Goal: Task Accomplishment & Management: Complete application form

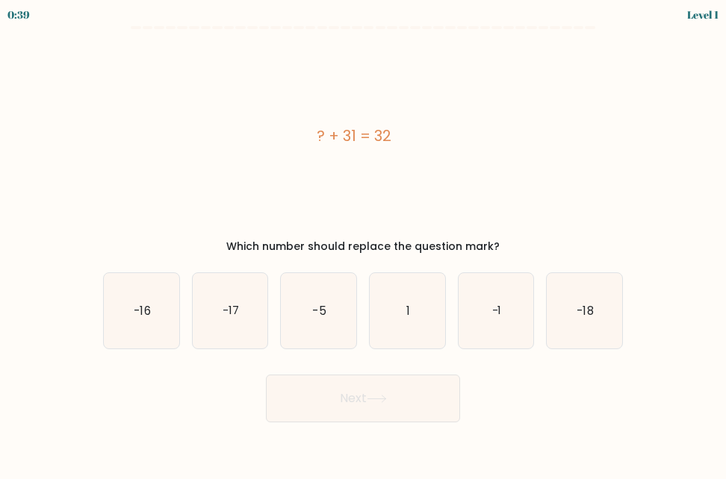
drag, startPoint x: 450, startPoint y: 129, endPoint x: 271, endPoint y: 140, distance: 178.8
click at [271, 140] on div "? + 31 = 32" at bounding box center [354, 136] width 502 height 22
click at [429, 313] on icon "1" at bounding box center [407, 310] width 75 height 75
click at [364, 243] on input "d. 1" at bounding box center [363, 242] width 1 height 4
radio input "true"
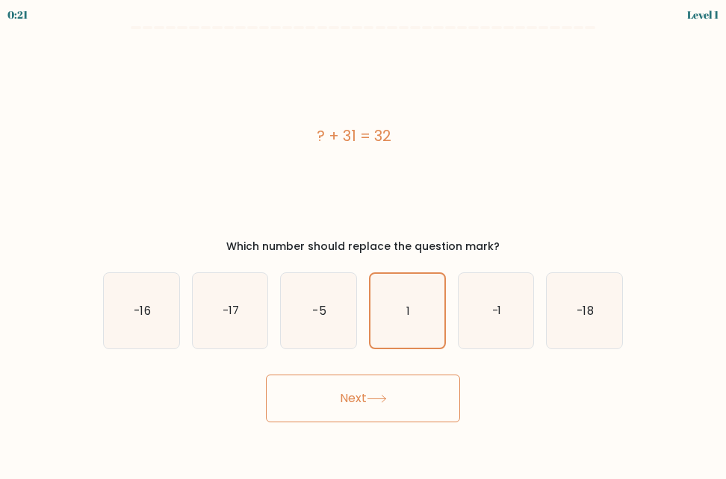
click at [408, 401] on button "Next" at bounding box center [363, 399] width 194 height 48
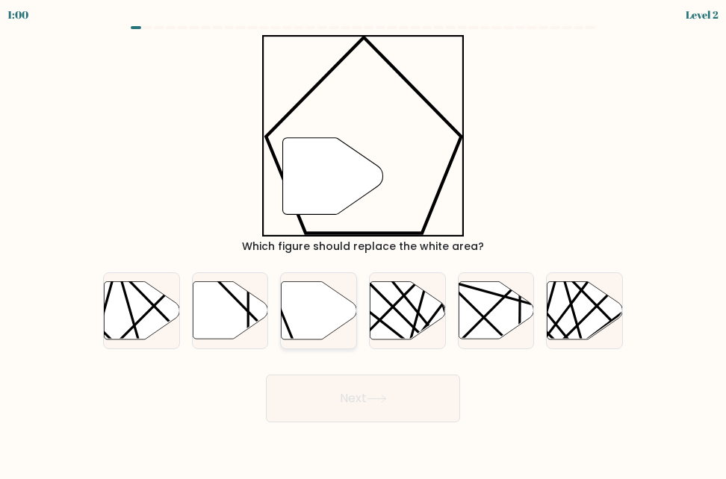
click at [296, 311] on icon at bounding box center [319, 311] width 75 height 58
click at [363, 243] on input "c." at bounding box center [363, 242] width 1 height 4
radio input "true"
click at [359, 406] on button "Next" at bounding box center [363, 399] width 194 height 48
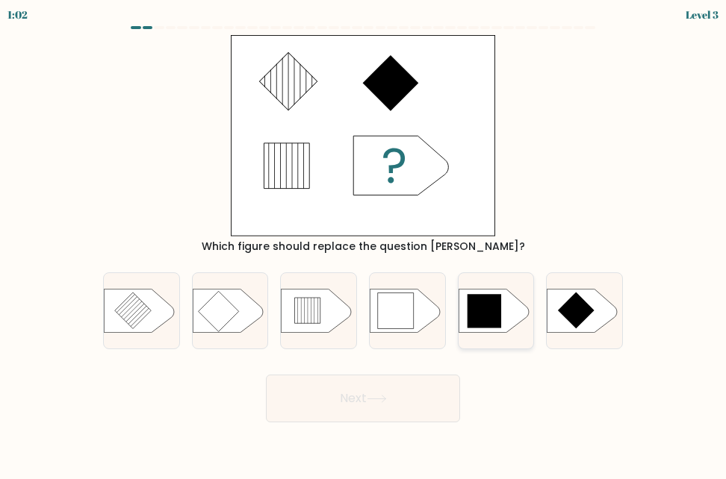
click at [477, 305] on icon at bounding box center [484, 311] width 34 height 34
click at [364, 243] on input "e." at bounding box center [363, 242] width 1 height 4
radio input "true"
click at [423, 400] on button "Next" at bounding box center [363, 399] width 194 height 48
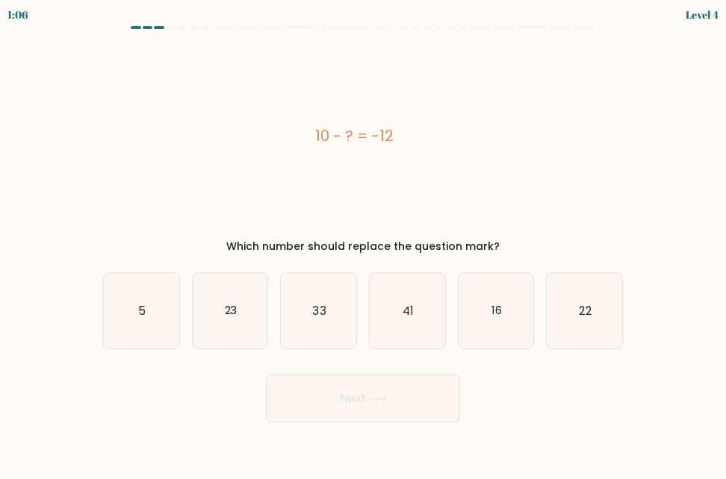
drag, startPoint x: 407, startPoint y: 126, endPoint x: 307, endPoint y: 131, distance: 100.2
click at [307, 131] on div "10 - ? = -12" at bounding box center [354, 136] width 502 height 22
copy div "10 - ? = -12"
click at [573, 305] on icon "22" at bounding box center [584, 310] width 75 height 75
click at [364, 243] on input "f. 22" at bounding box center [363, 242] width 1 height 4
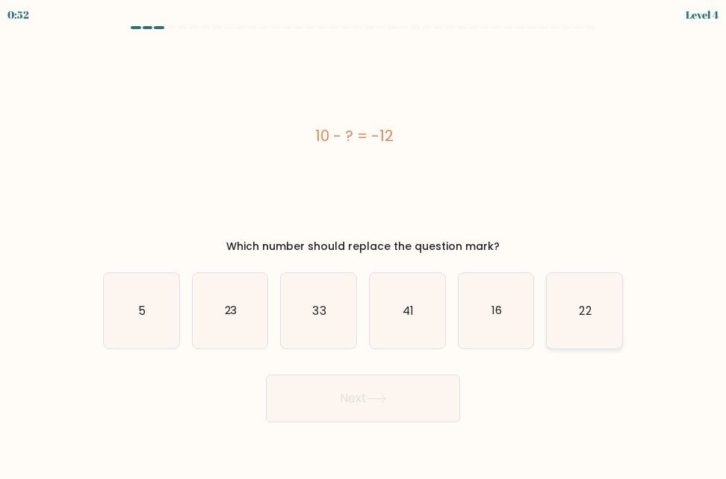
radio input "true"
click at [382, 404] on button "Next" at bounding box center [363, 399] width 194 height 48
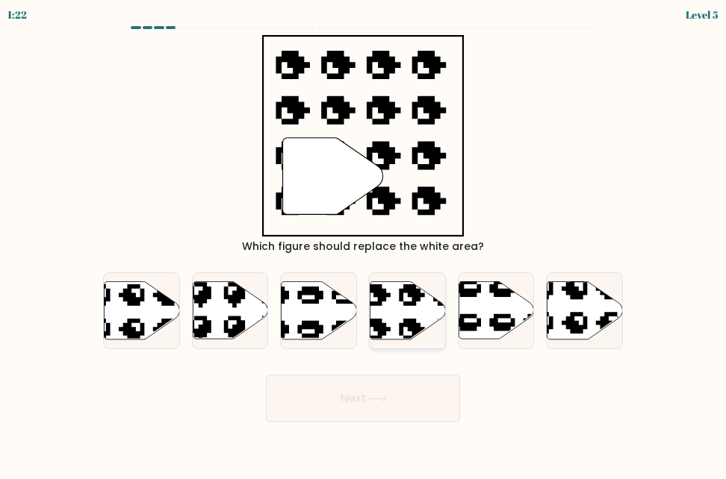
click at [380, 311] on icon at bounding box center [407, 311] width 75 height 58
click at [364, 243] on input "d." at bounding box center [363, 242] width 1 height 4
radio input "true"
click at [377, 397] on icon at bounding box center [377, 399] width 20 height 8
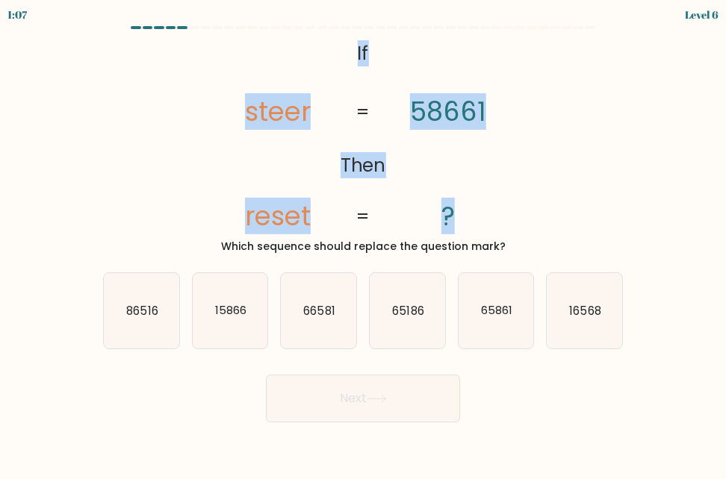
drag, startPoint x: 326, startPoint y: 56, endPoint x: 499, endPoint y: 206, distance: 228.7
click at [499, 206] on icon "@import url('https://fonts.googleapis.com/css?family=Abril+Fatface:400,100,100i…" at bounding box center [362, 136] width 327 height 202
click at [656, 217] on form "If ?" at bounding box center [363, 224] width 726 height 397
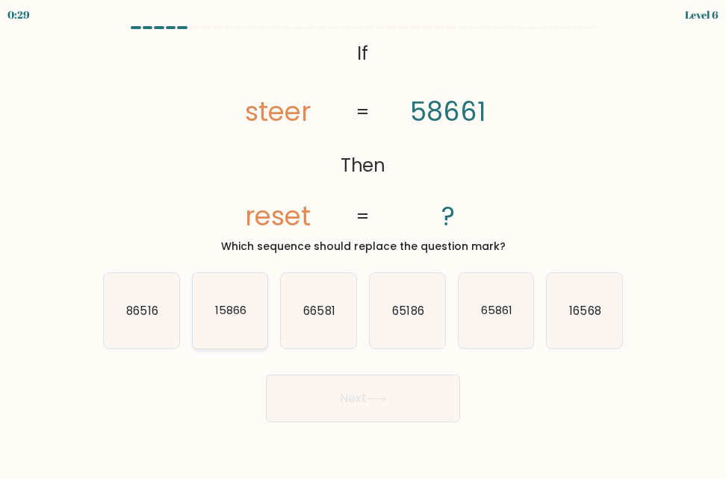
click at [231, 314] on text "15866" at bounding box center [230, 311] width 31 height 16
click at [363, 243] on input "b. 15866" at bounding box center [363, 242] width 1 height 4
radio input "true"
click at [586, 317] on text "16568" at bounding box center [585, 311] width 31 height 16
click at [364, 243] on input "f. 16568" at bounding box center [363, 242] width 1 height 4
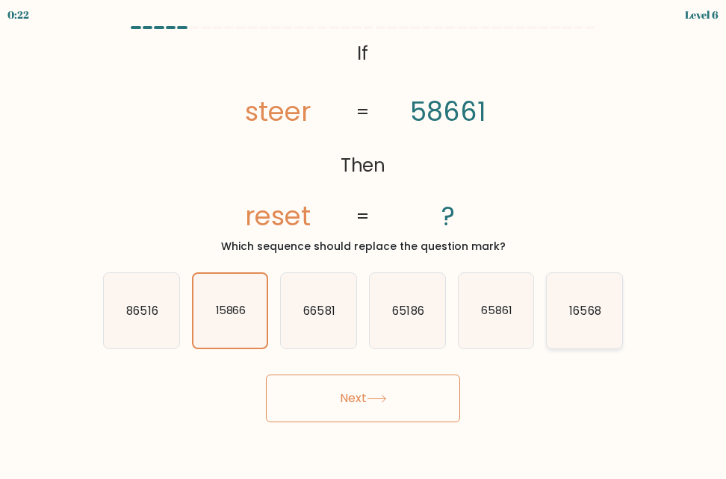
radio input "true"
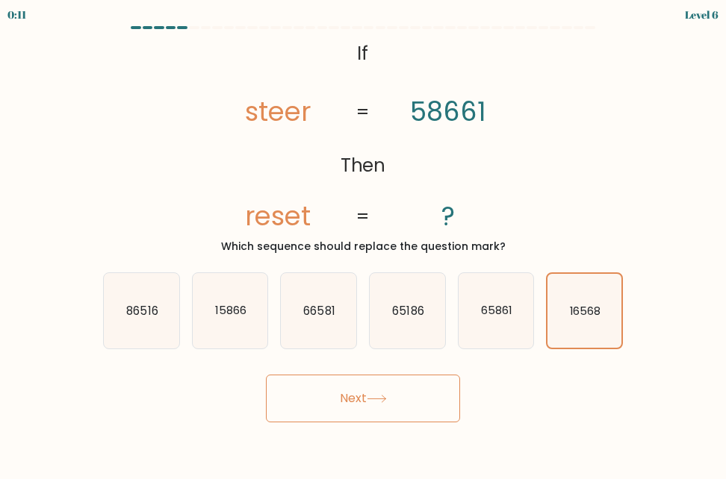
click at [393, 388] on button "Next" at bounding box center [363, 399] width 194 height 48
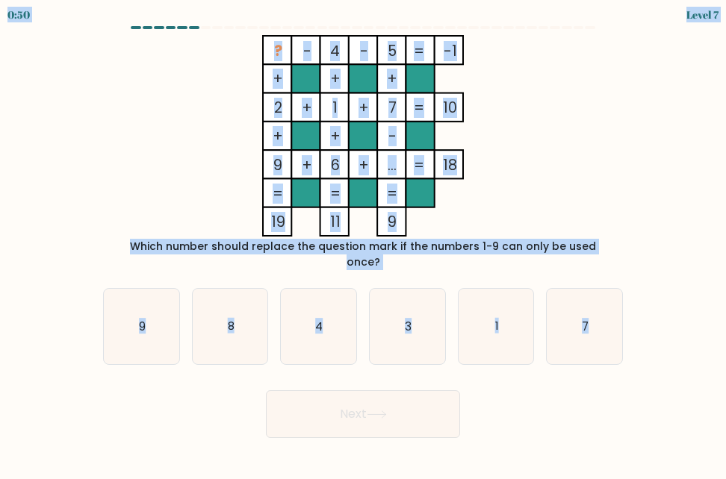
drag, startPoint x: 607, startPoint y: 302, endPoint x: 231, endPoint y: 22, distance: 469.6
click at [231, 22] on body "0:50 Level 7" at bounding box center [363, 239] width 726 height 479
click at [219, 304] on icon "8" at bounding box center [230, 326] width 75 height 75
click at [363, 243] on input "b. 8" at bounding box center [363, 242] width 1 height 4
radio input "true"
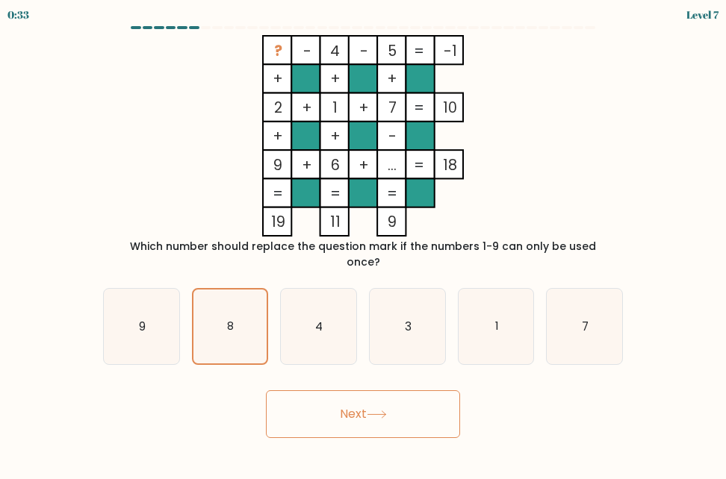
click at [313, 391] on button "Next" at bounding box center [363, 415] width 194 height 48
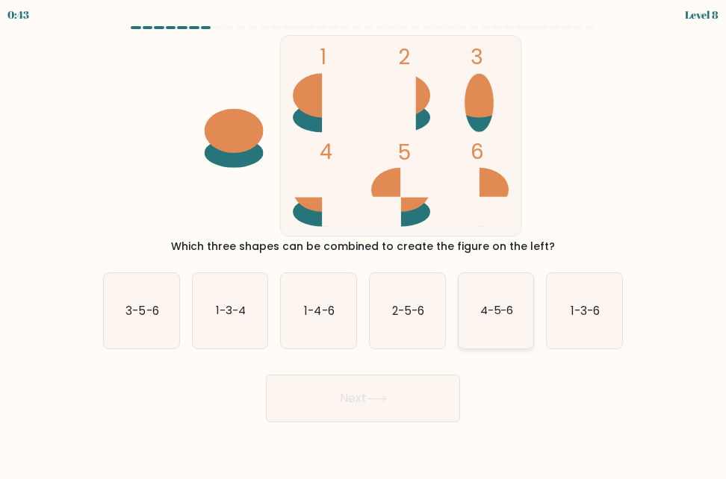
click at [500, 305] on text "4-5-6" at bounding box center [496, 311] width 34 height 16
click at [364, 243] on input "e. 4-5-6" at bounding box center [363, 242] width 1 height 4
radio input "true"
click at [430, 408] on button "Next" at bounding box center [363, 399] width 194 height 48
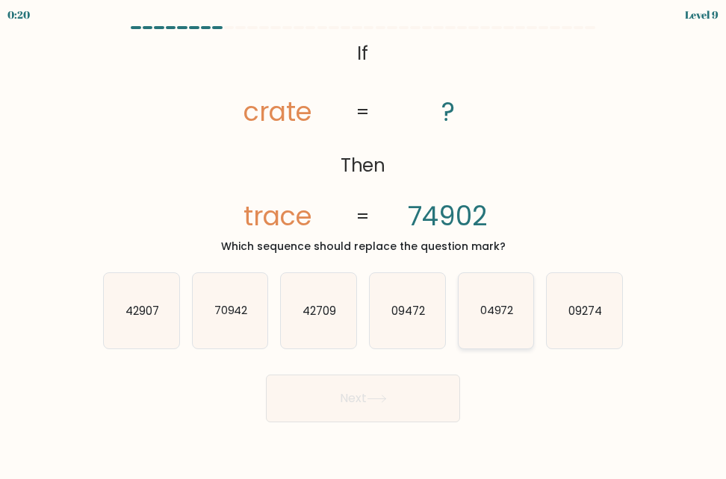
click at [522, 334] on icon "04972" at bounding box center [496, 310] width 75 height 75
click at [364, 243] on input "e. 04972" at bounding box center [363, 242] width 1 height 4
radio input "true"
click at [605, 325] on icon "09274" at bounding box center [584, 310] width 75 height 75
click at [364, 243] on input "f. 09274" at bounding box center [363, 242] width 1 height 4
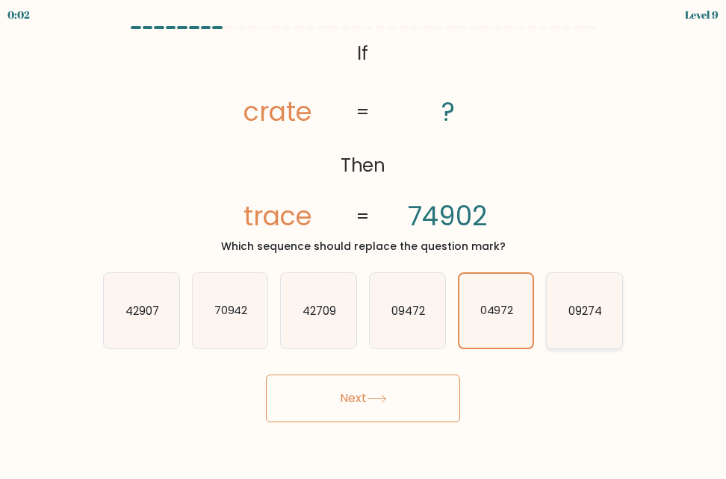
radio input "true"
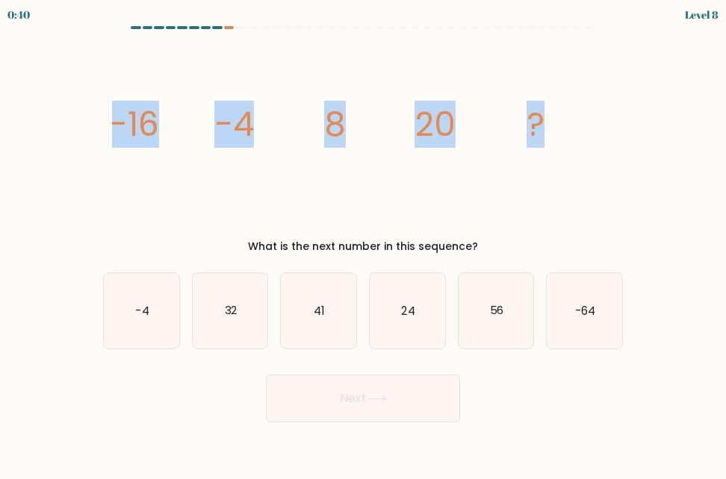
drag, startPoint x: 550, startPoint y: 142, endPoint x: 68, endPoint y: 142, distance: 482.4
click at [68, 142] on form at bounding box center [363, 224] width 726 height 397
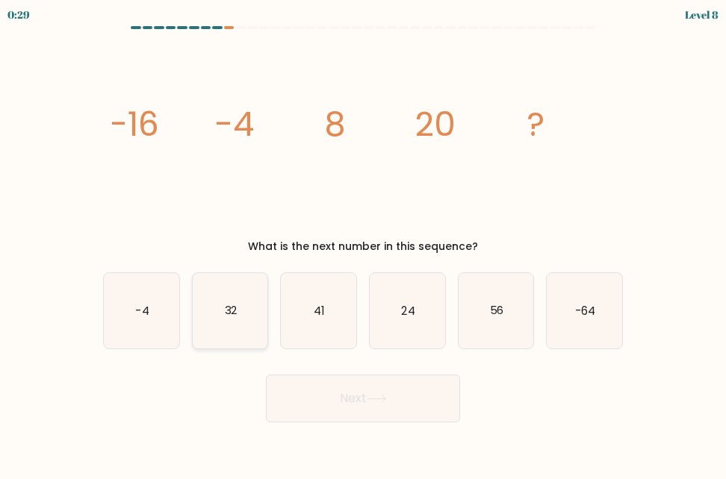
click at [259, 308] on icon "32" at bounding box center [230, 310] width 75 height 75
click at [363, 243] on input "b. 32" at bounding box center [363, 242] width 1 height 4
radio input "true"
click at [334, 379] on button "Next" at bounding box center [363, 399] width 194 height 48
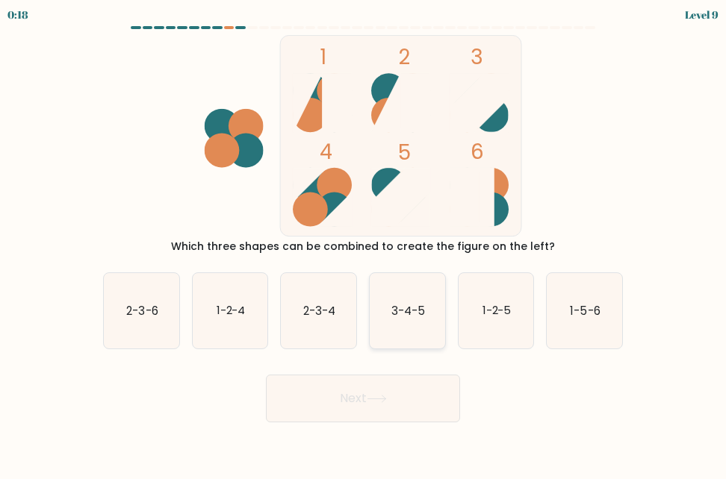
click at [373, 296] on icon "3-4-5" at bounding box center [407, 310] width 75 height 75
click at [364, 243] on input "d. 3-4-5" at bounding box center [363, 242] width 1 height 4
radio input "true"
click at [391, 404] on button "Next" at bounding box center [363, 399] width 194 height 48
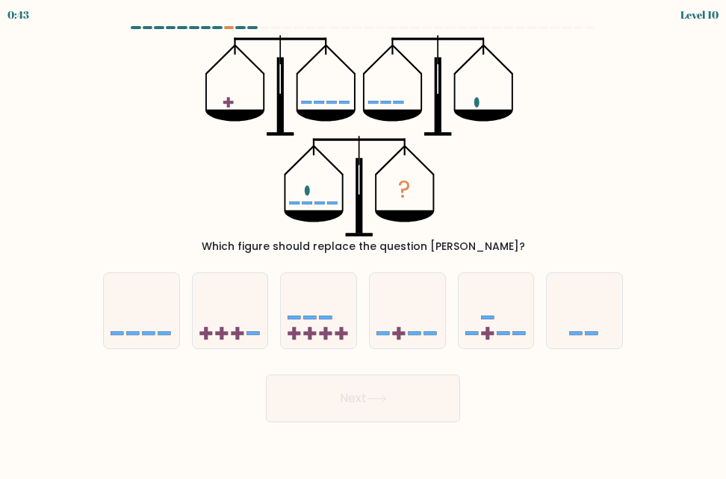
drag, startPoint x: 560, startPoint y: 246, endPoint x: 201, endPoint y: 55, distance: 406.9
click at [201, 55] on div "? Which figure should replace the question mark?" at bounding box center [363, 145] width 538 height 220
drag, startPoint x: 201, startPoint y: 55, endPoint x: 201, endPoint y: 191, distance: 136.7
click at [201, 191] on div "? Which figure should replace the question mark?" at bounding box center [363, 145] width 538 height 220
click at [314, 335] on rect at bounding box center [310, 334] width 13 height 4
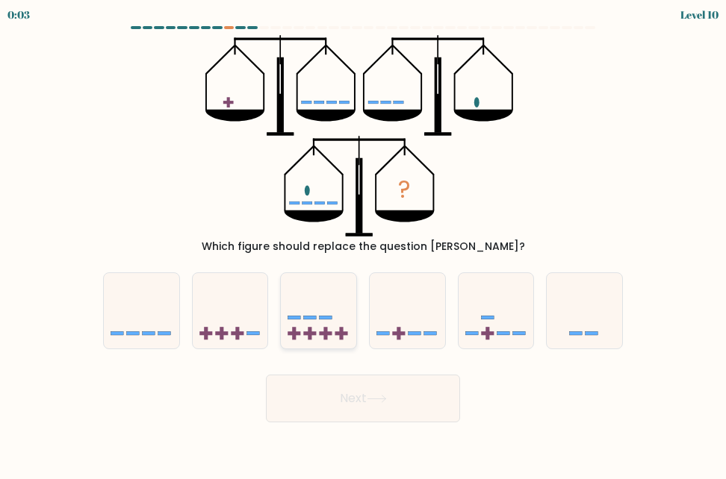
click at [363, 243] on input "c." at bounding box center [363, 242] width 1 height 4
radio input "true"
click at [351, 394] on button "Next" at bounding box center [363, 399] width 194 height 48
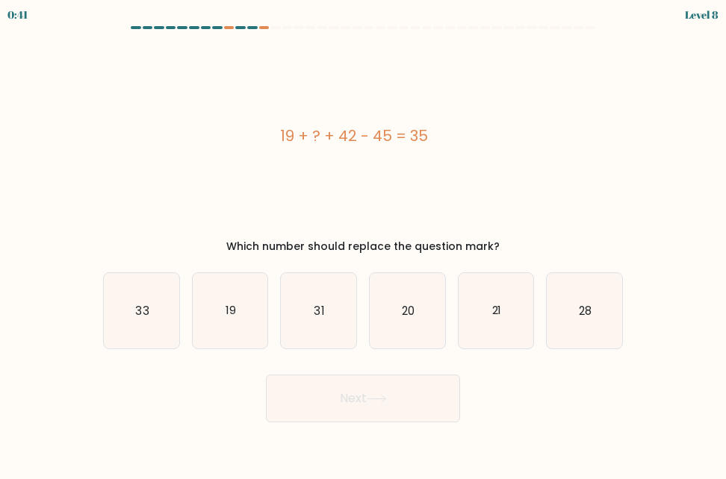
drag, startPoint x: 439, startPoint y: 133, endPoint x: 277, endPoint y: 137, distance: 162.1
click at [277, 137] on div "19 + ? + 42 - 45 = 35" at bounding box center [354, 136] width 502 height 22
click at [248, 299] on icon "19" at bounding box center [230, 310] width 75 height 75
click at [363, 243] on input "b. 19" at bounding box center [363, 242] width 1 height 4
radio input "true"
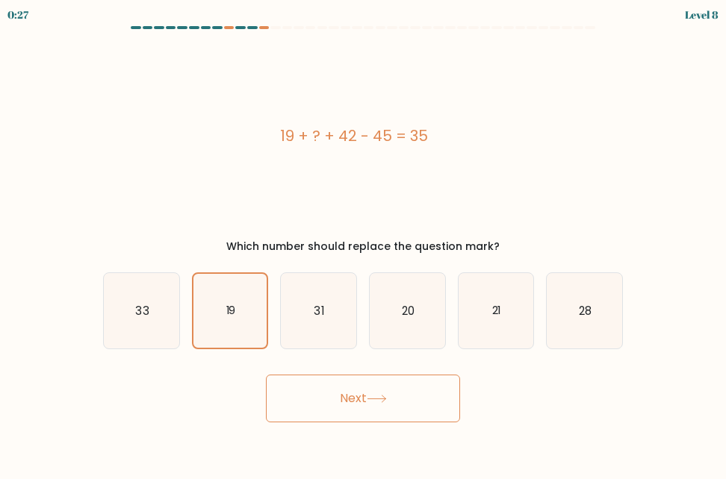
click at [345, 385] on button "Next" at bounding box center [363, 399] width 194 height 48
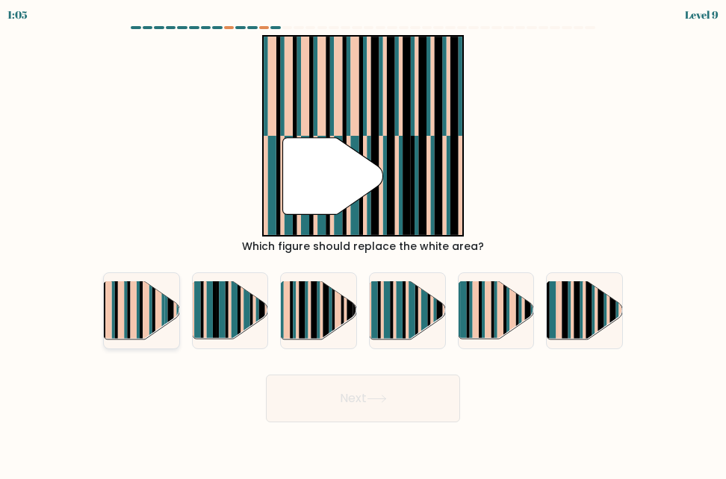
click at [134, 302] on rect at bounding box center [133, 304] width 6 height 75
click at [363, 243] on input "a." at bounding box center [363, 242] width 1 height 4
radio input "true"
click at [235, 302] on rect at bounding box center [235, 318] width 6 height 75
click at [363, 243] on input "b." at bounding box center [363, 242] width 1 height 4
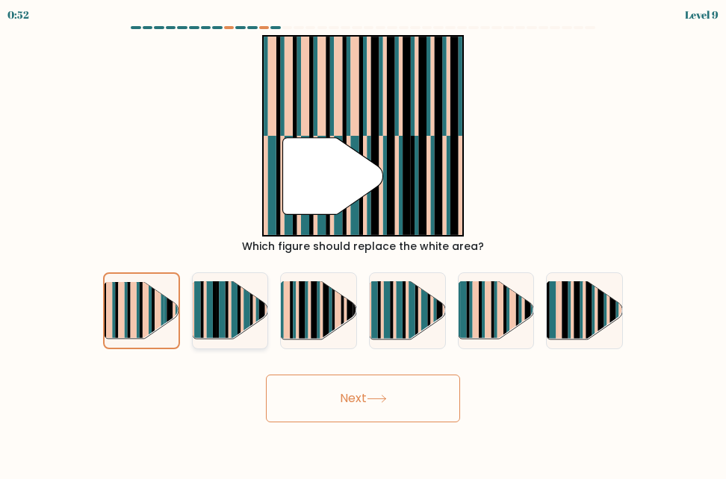
radio input "true"
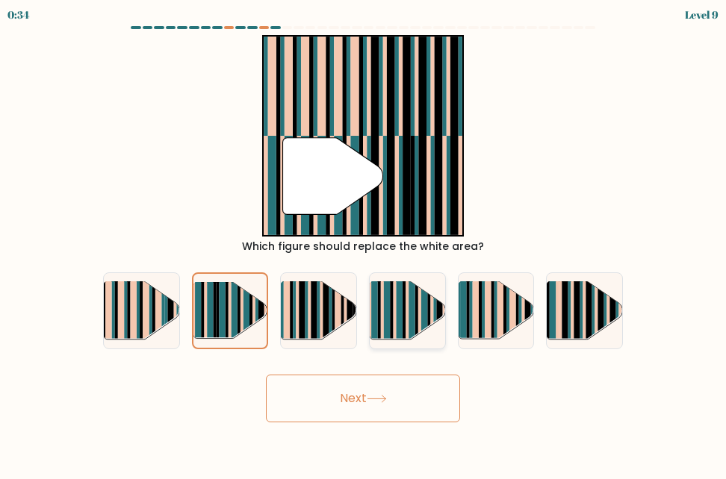
click at [400, 330] on rect at bounding box center [399, 318] width 6 height 75
click at [364, 243] on input "d." at bounding box center [363, 242] width 1 height 4
radio input "true"
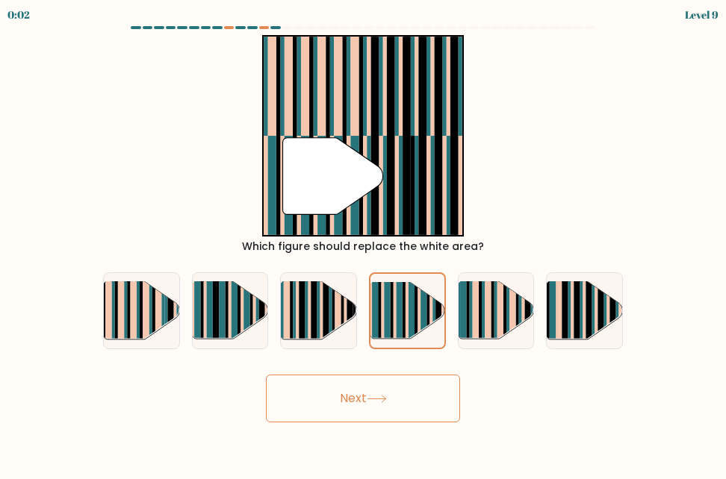
click at [377, 411] on button "Next" at bounding box center [363, 399] width 194 height 48
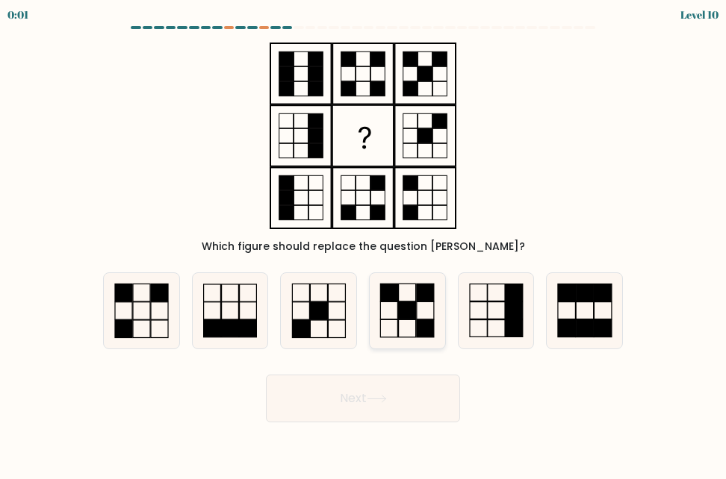
click at [385, 305] on icon at bounding box center [407, 310] width 75 height 75
click at [364, 243] on input "d." at bounding box center [363, 242] width 1 height 4
radio input "true"
click at [336, 302] on rect at bounding box center [336, 310] width 17 height 17
click at [363, 243] on input "c." at bounding box center [363, 242] width 1 height 4
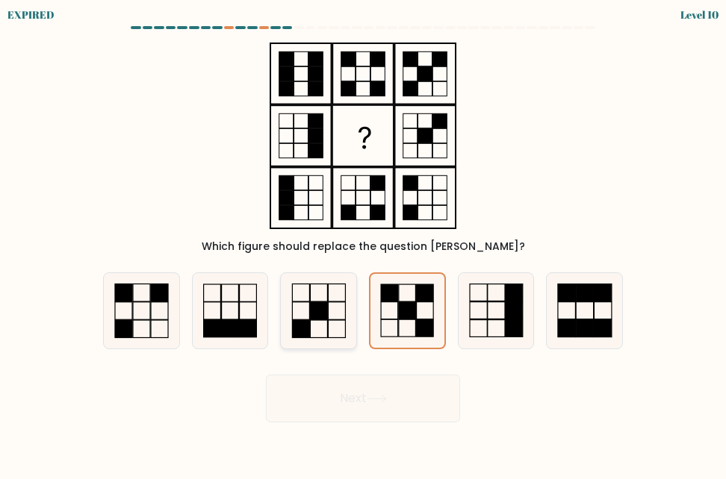
radio input "true"
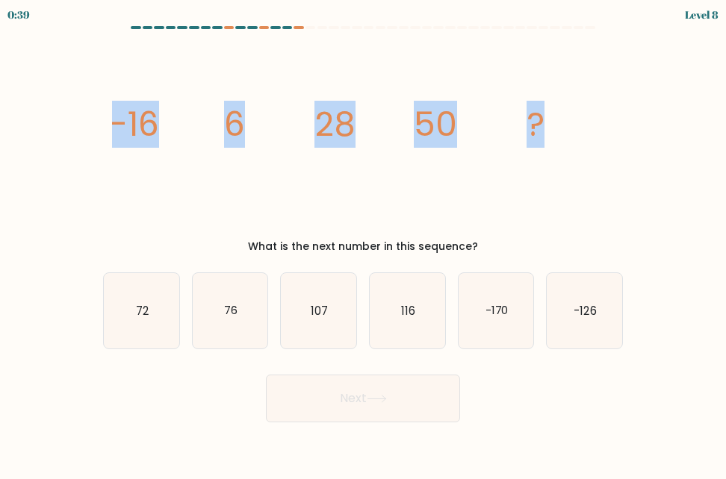
drag, startPoint x: 581, startPoint y: 121, endPoint x: 114, endPoint y: 108, distance: 466.9
click at [114, 108] on icon "image/svg+xml -16 6 28 50 ?" at bounding box center [363, 136] width 502 height 202
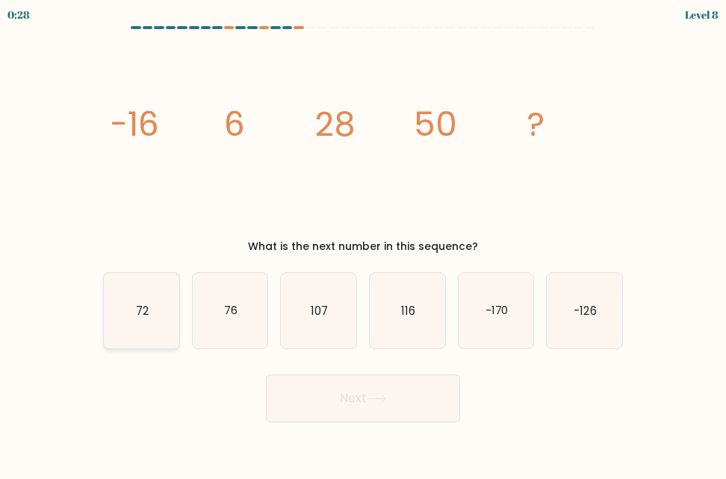
click at [174, 307] on icon "72" at bounding box center [141, 310] width 75 height 75
click at [363, 243] on input "a. 72" at bounding box center [363, 242] width 1 height 4
radio input "true"
click at [341, 381] on button "Next" at bounding box center [363, 399] width 194 height 48
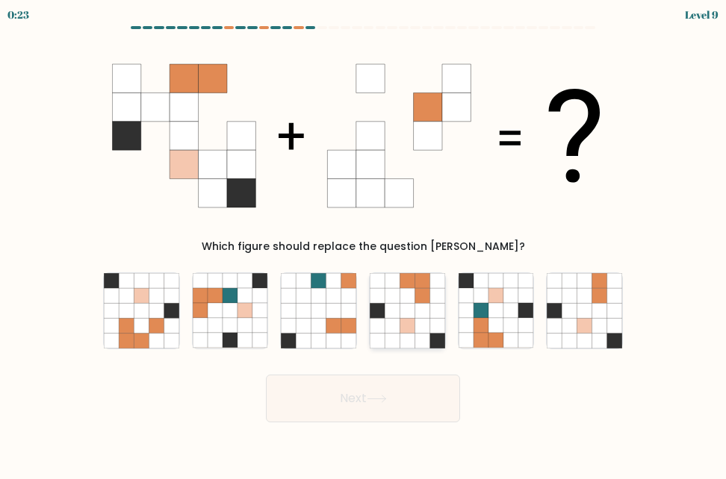
click at [385, 322] on icon at bounding box center [377, 326] width 15 height 15
click at [364, 243] on input "d." at bounding box center [363, 242] width 1 height 4
radio input "true"
click at [408, 413] on button "Next" at bounding box center [363, 399] width 194 height 48
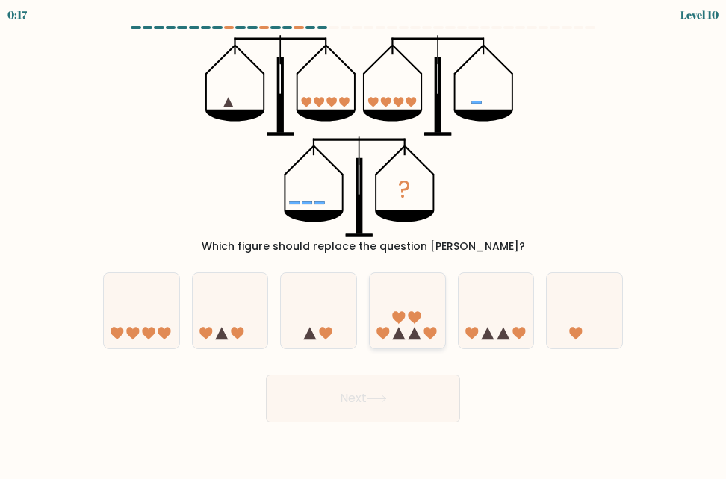
click at [419, 334] on icon at bounding box center [407, 311] width 75 height 62
click at [364, 243] on input "d." at bounding box center [363, 242] width 1 height 4
radio input "true"
click at [403, 397] on button "Next" at bounding box center [363, 399] width 194 height 48
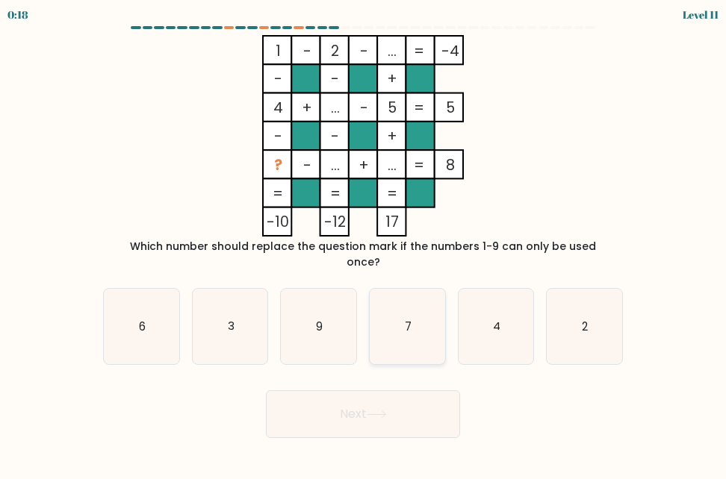
click at [399, 296] on icon "7" at bounding box center [407, 326] width 75 height 75
click at [364, 243] on input "d. 7" at bounding box center [363, 242] width 1 height 4
radio input "true"
click at [391, 398] on button "Next" at bounding box center [363, 415] width 194 height 48
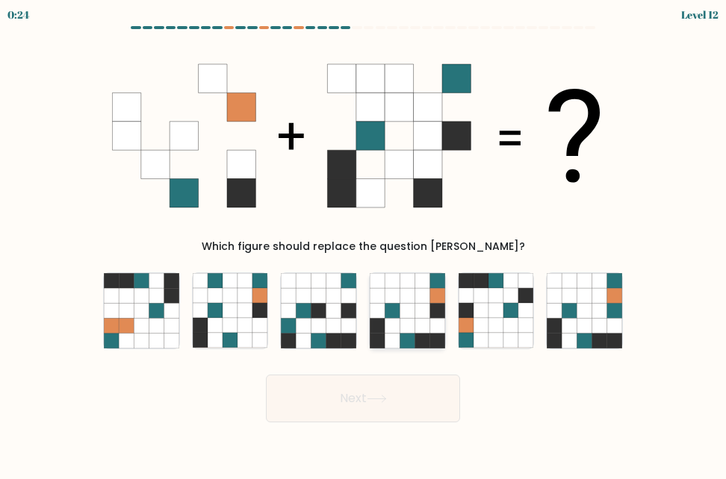
click at [441, 307] on icon at bounding box center [436, 310] width 15 height 15
click at [364, 243] on input "d." at bounding box center [363, 242] width 1 height 4
radio input "true"
click at [405, 390] on button "Next" at bounding box center [363, 399] width 194 height 48
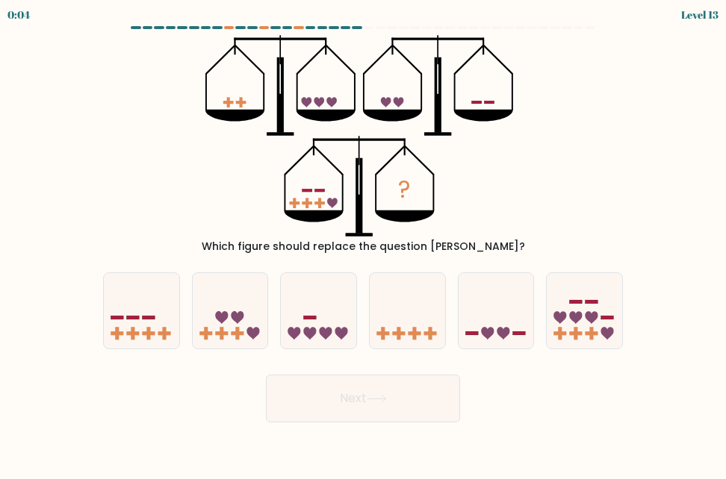
click at [319, 352] on form at bounding box center [363, 224] width 726 height 397
click at [322, 332] on icon at bounding box center [326, 333] width 13 height 13
click at [363, 243] on input "c." at bounding box center [363, 242] width 1 height 4
radio input "true"
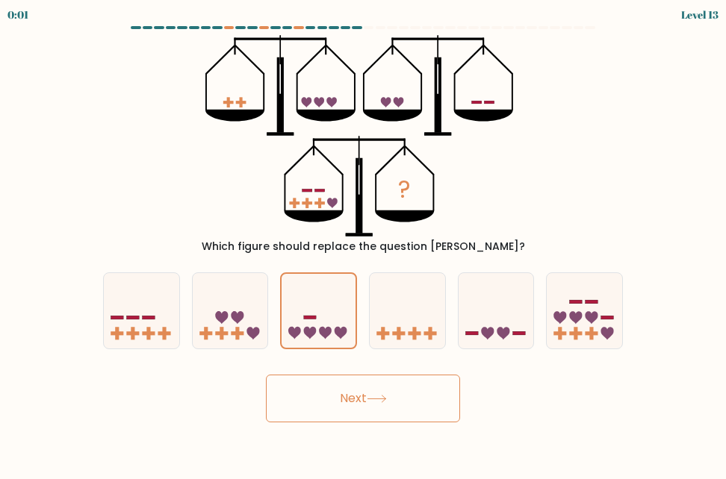
click at [400, 404] on button "Next" at bounding box center [363, 399] width 194 height 48
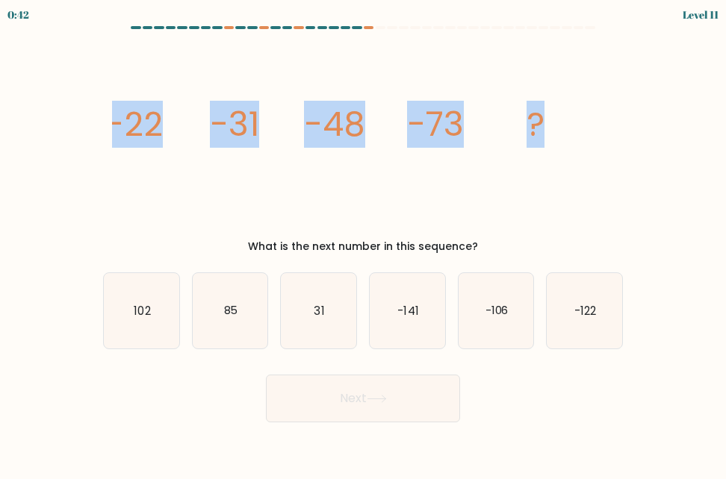
drag, startPoint x: 594, startPoint y: 108, endPoint x: 102, endPoint y: 144, distance: 493.4
click at [102, 144] on div "image/svg+xml -22 -31 -48 -73 ? What is the next number in this sequence?" at bounding box center [363, 145] width 538 height 220
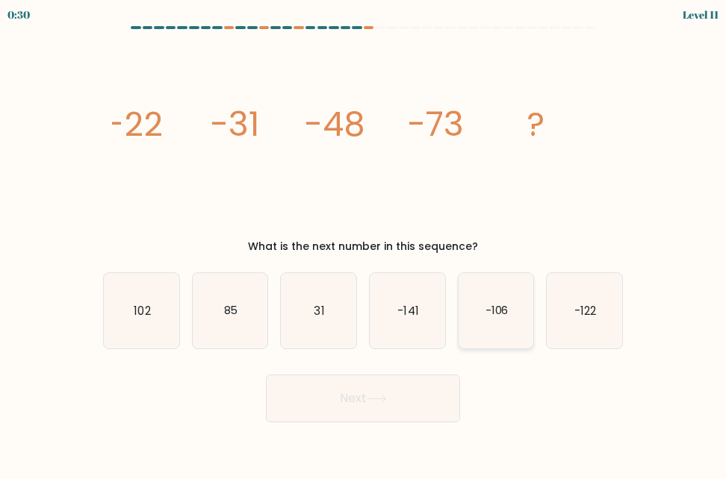
click at [495, 288] on icon "-106" at bounding box center [496, 310] width 75 height 75
click at [364, 243] on input "e. -106" at bounding box center [363, 242] width 1 height 4
radio input "true"
click at [397, 411] on button "Next" at bounding box center [363, 399] width 194 height 48
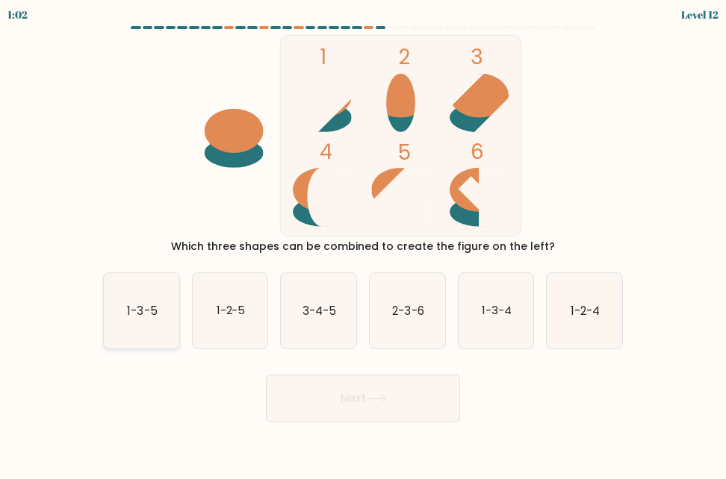
click at [140, 299] on icon "1-3-5" at bounding box center [141, 310] width 75 height 75
click at [363, 243] on input "a. 1-3-5" at bounding box center [363, 242] width 1 height 4
radio input "true"
click at [340, 393] on button "Next" at bounding box center [363, 399] width 194 height 48
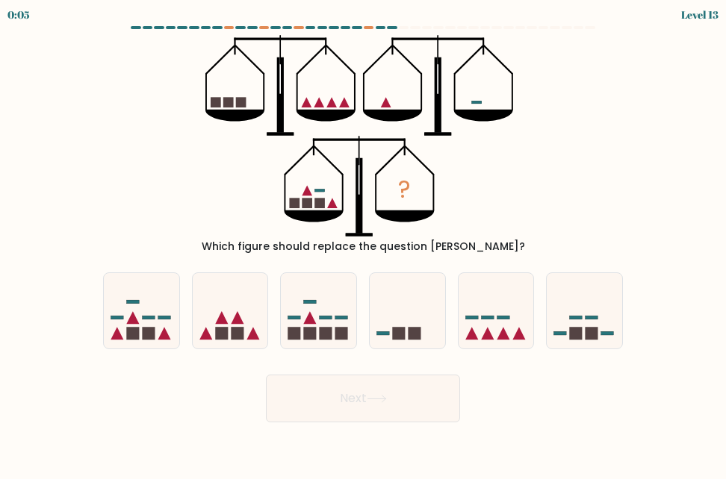
click at [450, 323] on div "d." at bounding box center [407, 311] width 89 height 77
click at [504, 316] on icon at bounding box center [496, 311] width 75 height 62
click at [364, 243] on input "e." at bounding box center [363, 242] width 1 height 4
radio input "true"
click at [258, 313] on icon at bounding box center [230, 311] width 75 height 62
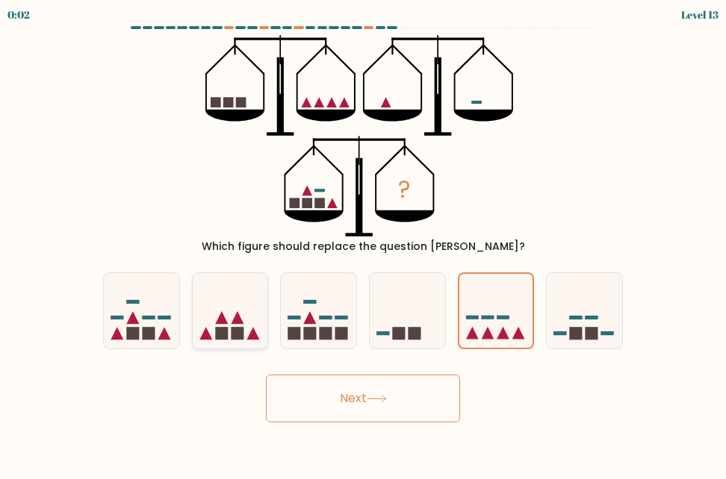
click at [363, 243] on input "b." at bounding box center [363, 242] width 1 height 4
radio input "true"
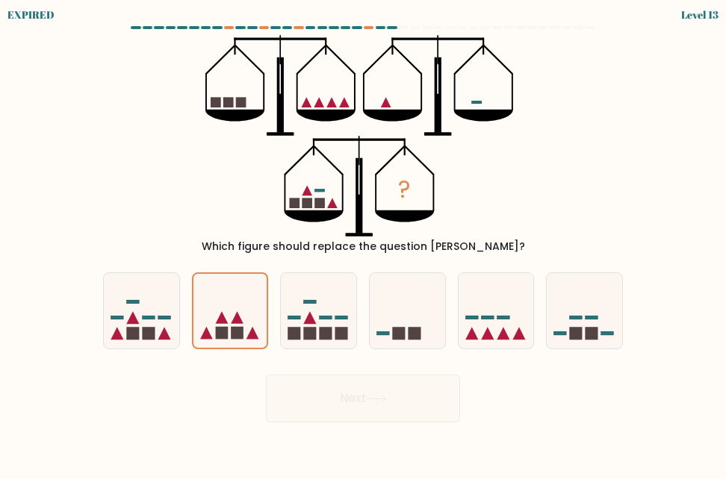
click at [339, 387] on div "Next" at bounding box center [363, 394] width 538 height 55
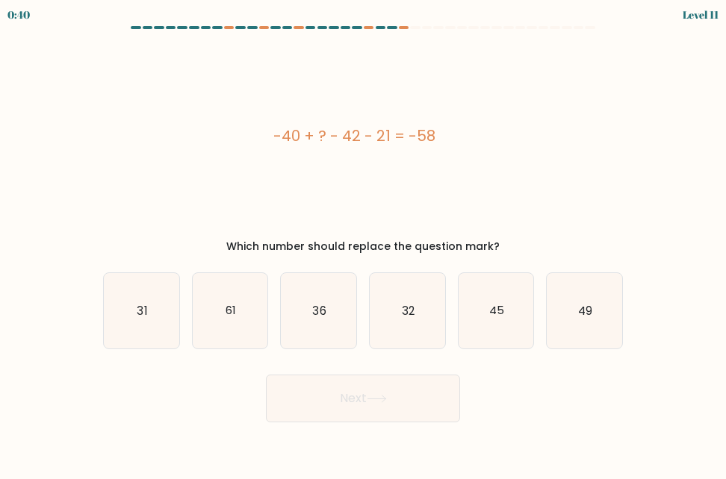
drag, startPoint x: 454, startPoint y: 125, endPoint x: 268, endPoint y: 134, distance: 186.2
click at [268, 134] on div "-40 + ? - 42 - 21 = -58" at bounding box center [354, 136] width 502 height 22
click at [491, 312] on text "45" at bounding box center [496, 311] width 15 height 16
click at [364, 243] on input "e. 45" at bounding box center [363, 242] width 1 height 4
radio input "true"
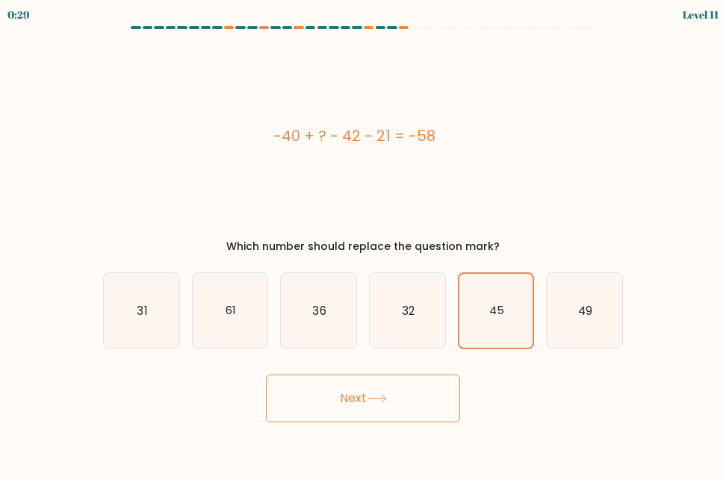
click at [378, 390] on button "Next" at bounding box center [363, 399] width 194 height 48
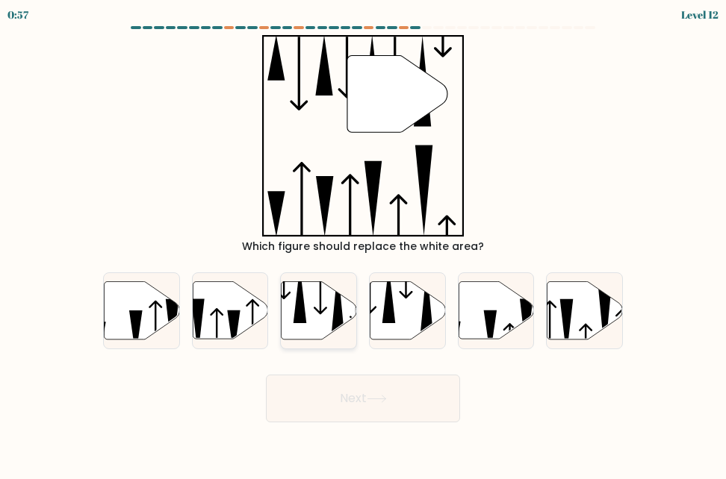
click at [294, 327] on icon at bounding box center [319, 311] width 75 height 58
click at [363, 243] on input "c." at bounding box center [363, 242] width 1 height 4
radio input "true"
click at [397, 306] on icon at bounding box center [407, 311] width 75 height 58
click at [364, 243] on input "d." at bounding box center [363, 242] width 1 height 4
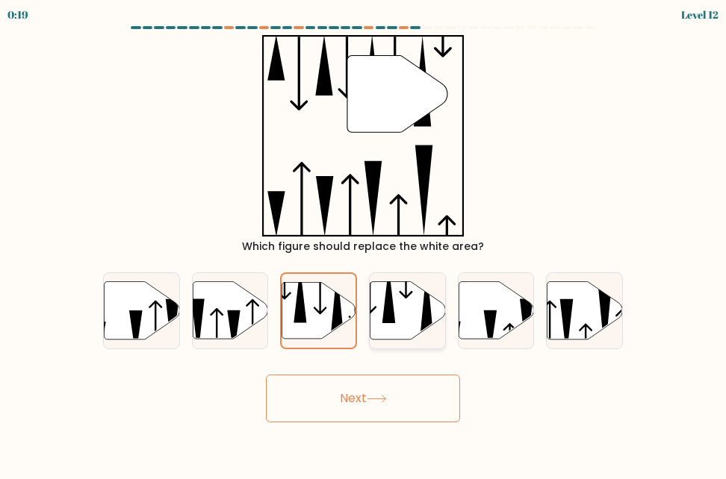
radio input "true"
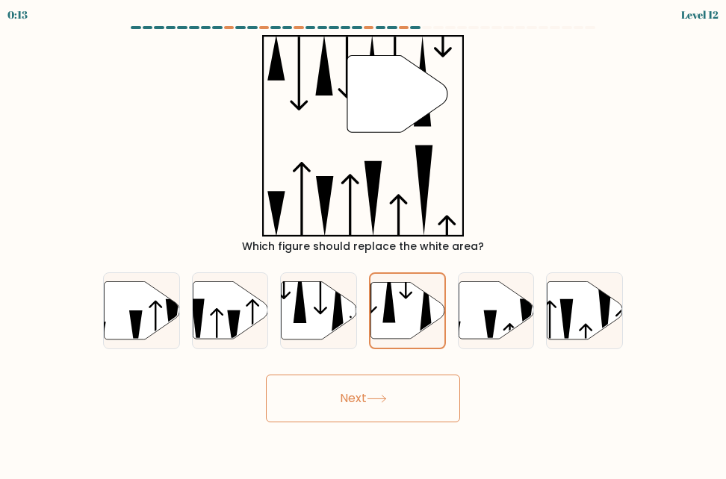
click at [382, 398] on icon at bounding box center [377, 399] width 20 height 8
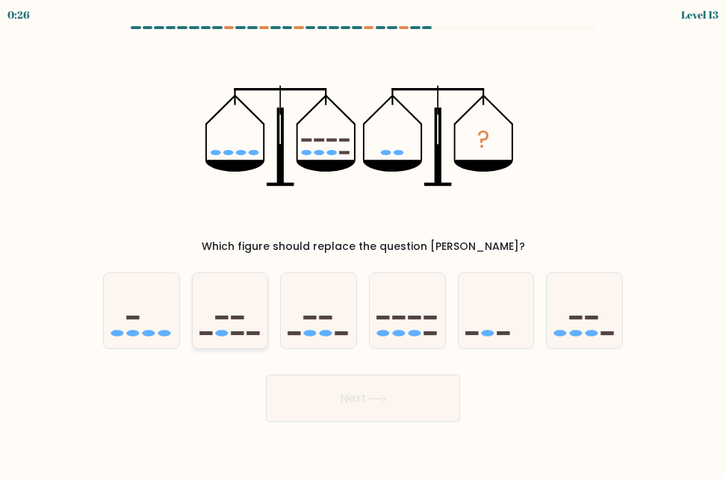
click at [241, 335] on rect at bounding box center [237, 334] width 13 height 4
click at [363, 243] on input "b." at bounding box center [363, 242] width 1 height 4
radio input "true"
click at [345, 402] on button "Next" at bounding box center [363, 399] width 194 height 48
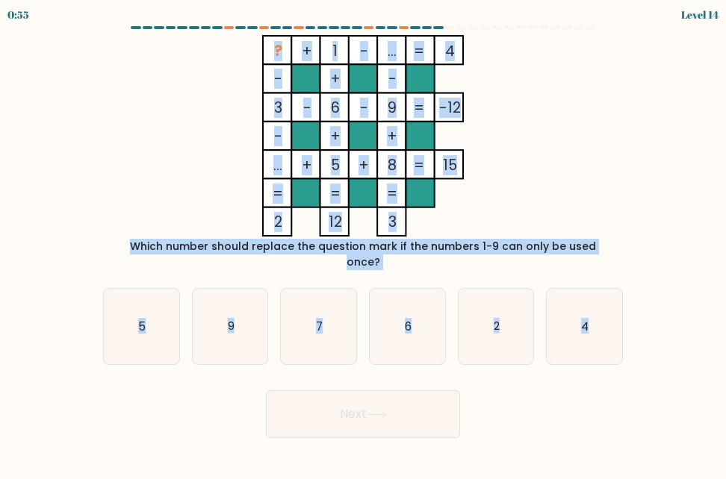
drag, startPoint x: 406, startPoint y: 222, endPoint x: 648, endPoint y: 255, distance: 245.0
click at [648, 255] on form at bounding box center [363, 232] width 726 height 412
click at [336, 314] on icon "7" at bounding box center [318, 326] width 75 height 75
click at [363, 243] on input "c. 7" at bounding box center [363, 242] width 1 height 4
radio input "true"
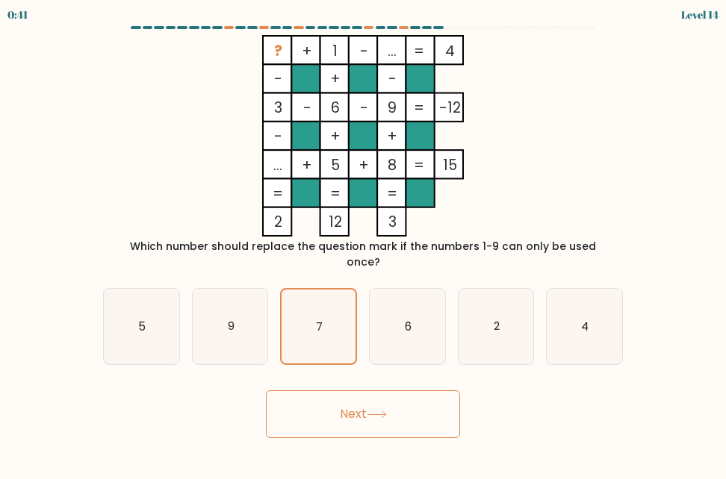
click at [385, 391] on button "Next" at bounding box center [363, 415] width 194 height 48
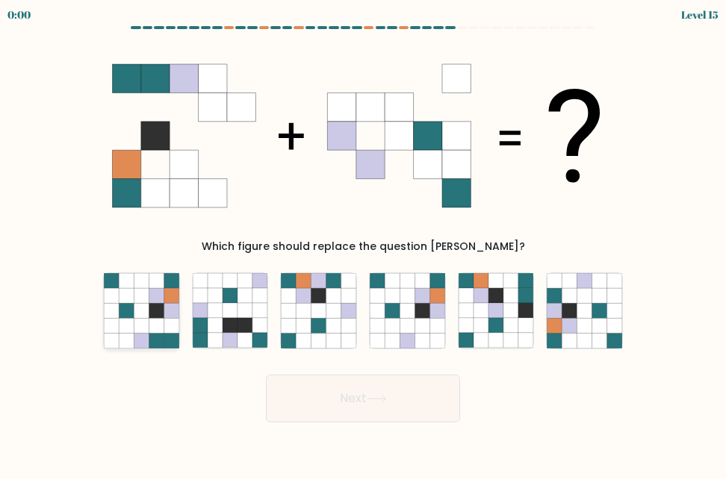
click at [126, 302] on icon at bounding box center [126, 295] width 15 height 15
click at [363, 243] on input "a." at bounding box center [363, 242] width 1 height 4
radio input "true"
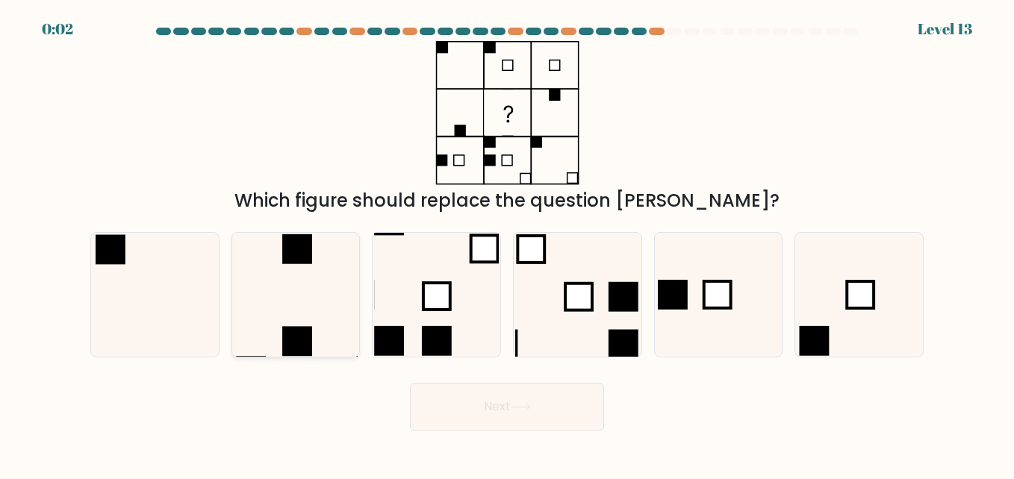
click at [236, 301] on icon at bounding box center [296, 295] width 124 height 124
click at [507, 243] on input "b." at bounding box center [507, 242] width 1 height 4
radio input "true"
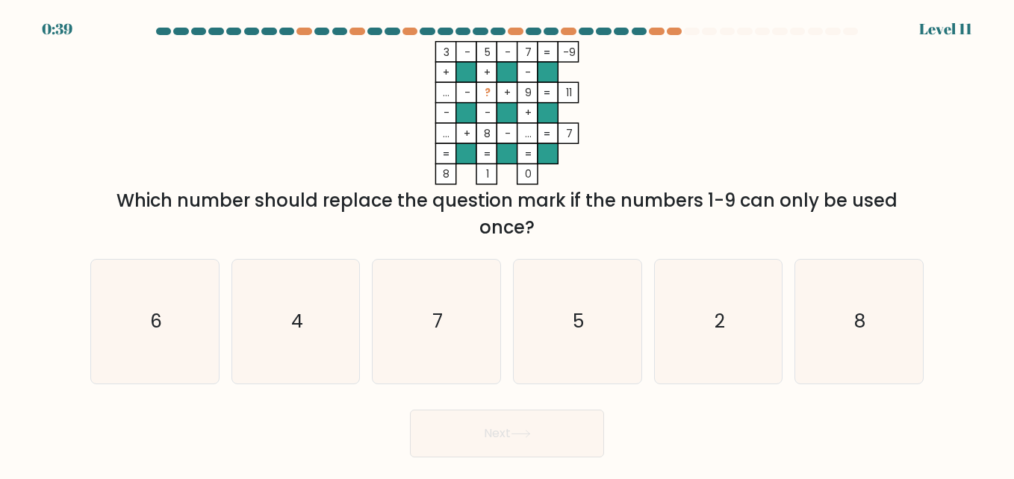
click at [630, 225] on div "Which number should replace the question mark if the numbers 1-9 can only be us…" at bounding box center [506, 214] width 815 height 54
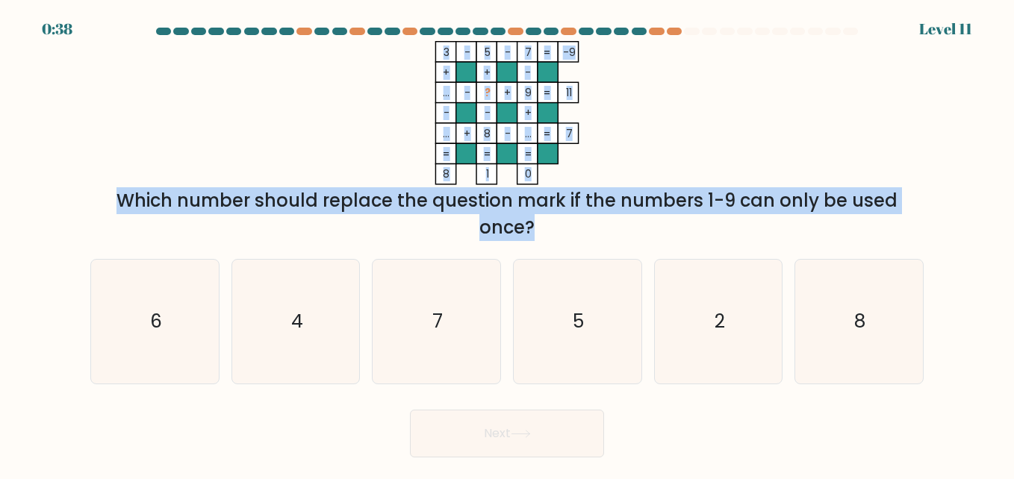
drag, startPoint x: 630, startPoint y: 225, endPoint x: 394, endPoint y: 45, distance: 297.4
click at [394, 45] on div "3 - 5 - 7 -9 + + - ... - ? + 9 11 - - + ... + 8 - ... = 7 = = = = 8 1 0 = Which…" at bounding box center [506, 141] width 851 height 200
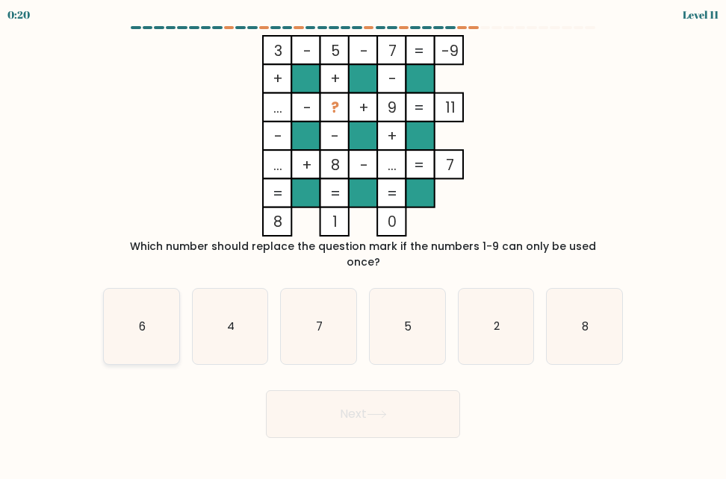
click at [162, 304] on icon "6" at bounding box center [141, 326] width 75 height 75
click at [363, 243] on input "a. 6" at bounding box center [363, 242] width 1 height 4
radio input "true"
click at [341, 395] on button "Next" at bounding box center [363, 415] width 194 height 48
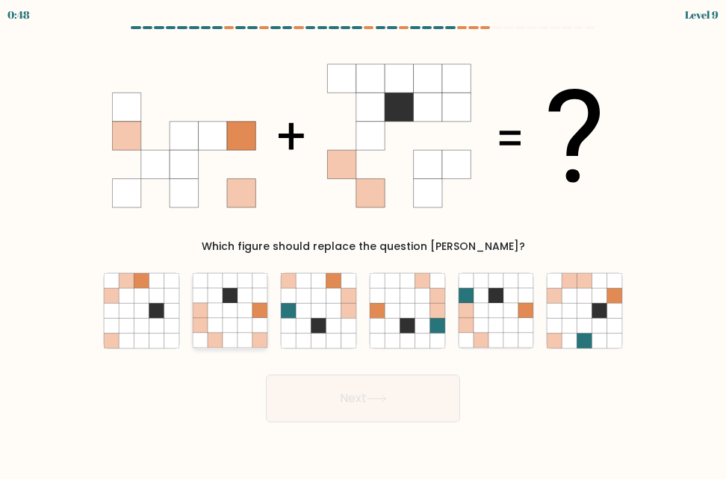
click at [205, 322] on icon at bounding box center [200, 326] width 15 height 15
click at [363, 243] on input "b." at bounding box center [363, 242] width 1 height 4
radio input "true"
click at [415, 386] on button "Next" at bounding box center [363, 399] width 194 height 48
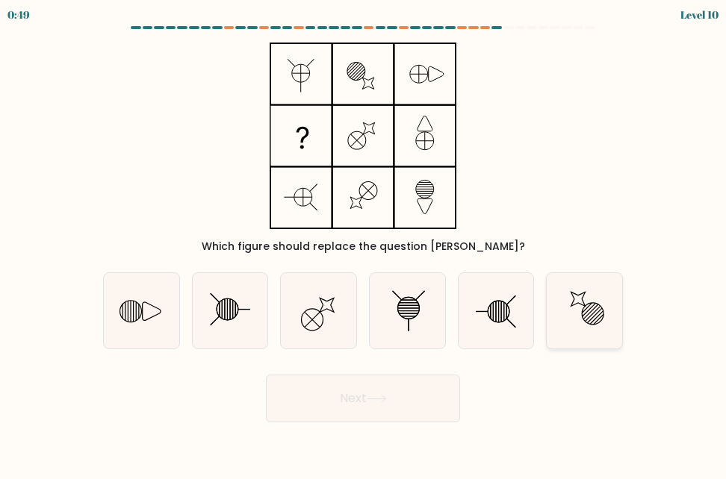
click at [604, 309] on icon at bounding box center [584, 310] width 75 height 75
click at [364, 243] on input "f." at bounding box center [363, 242] width 1 height 4
radio input "true"
click at [407, 418] on button "Next" at bounding box center [363, 399] width 194 height 48
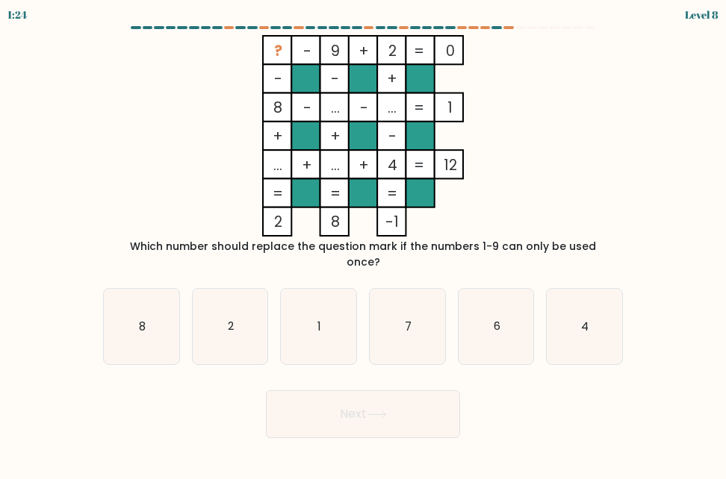
drag, startPoint x: 418, startPoint y: 226, endPoint x: 288, endPoint y: 96, distance: 184.3
click at [288, 96] on icon "? - 9 + 2 0 - - + 8 - ... - ... 1 + + - ... + ... + 4 = 12 = = = = 2 8 -1 =" at bounding box center [363, 136] width 500 height 202
click at [635, 243] on form at bounding box center [363, 232] width 726 height 412
click at [633, 243] on form at bounding box center [363, 232] width 726 height 412
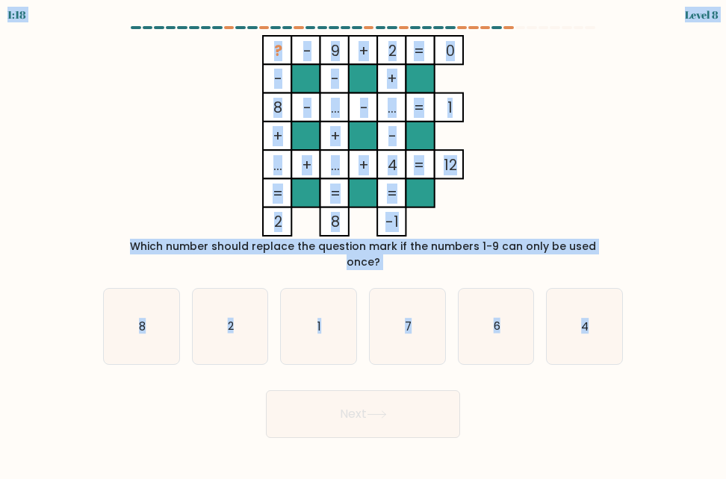
drag, startPoint x: 637, startPoint y: 319, endPoint x: 229, endPoint y: -25, distance: 534.2
click at [229, 0] on html "1:18 Level 8" at bounding box center [363, 239] width 726 height 479
click at [557, 150] on icon "? - 9 + 2 0 - - + 8 - ... - ... 1 + + - ... + ... + 4 = 12 = = = = 2 8 -1 =" at bounding box center [363, 136] width 500 height 202
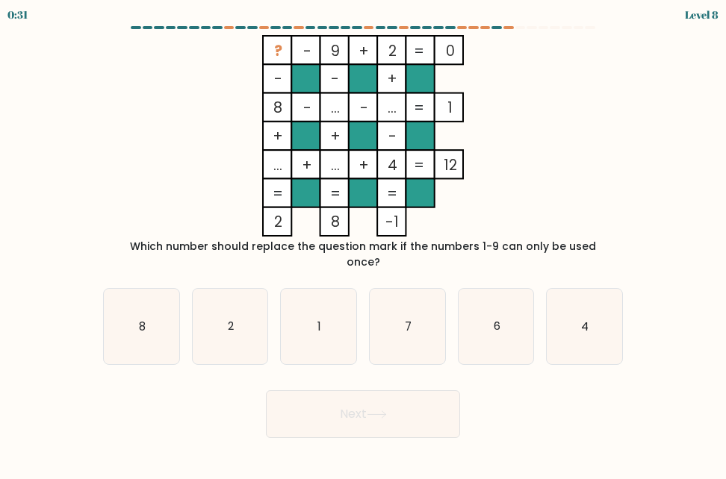
click at [467, 242] on div "Which number should replace the question mark if the numbers 1-9 can only be us…" at bounding box center [363, 254] width 502 height 31
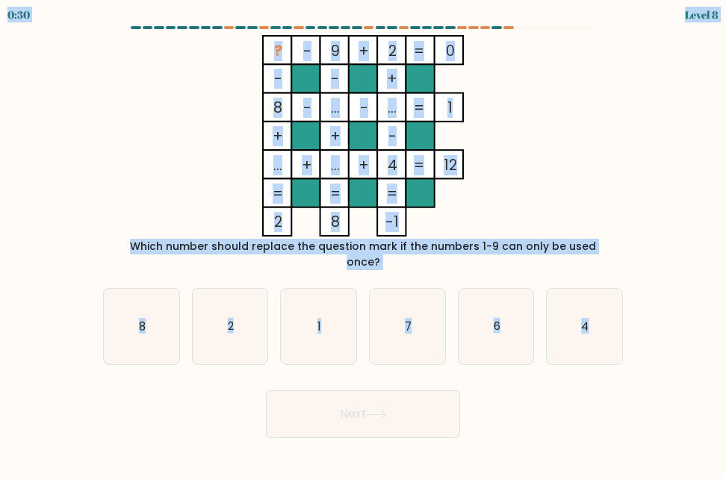
copy body "0:30 Level 8 ? - 9 + 2 0 - - + 8 - ... - ... 1 + + - ... + ... + 4 = 12 = = = =…"
click at [482, 323] on icon "6" at bounding box center [496, 326] width 75 height 75
click at [364, 243] on input "e. 6" at bounding box center [363, 242] width 1 height 4
radio input "true"
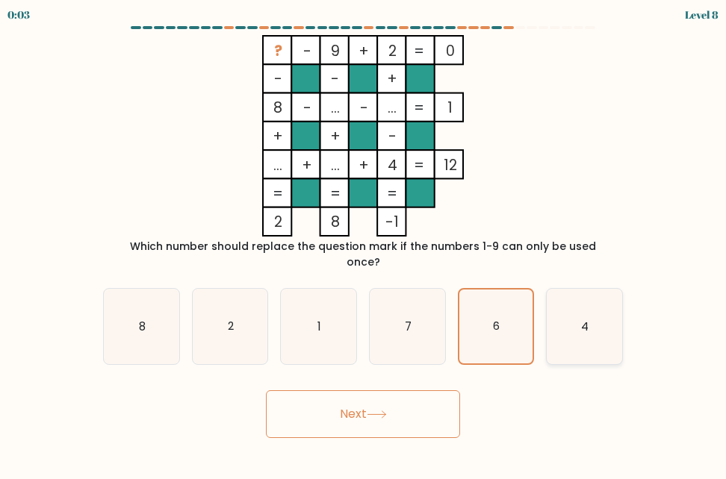
click at [601, 312] on icon "4" at bounding box center [584, 326] width 75 height 75
click at [364, 243] on input "f. 4" at bounding box center [363, 242] width 1 height 4
radio input "true"
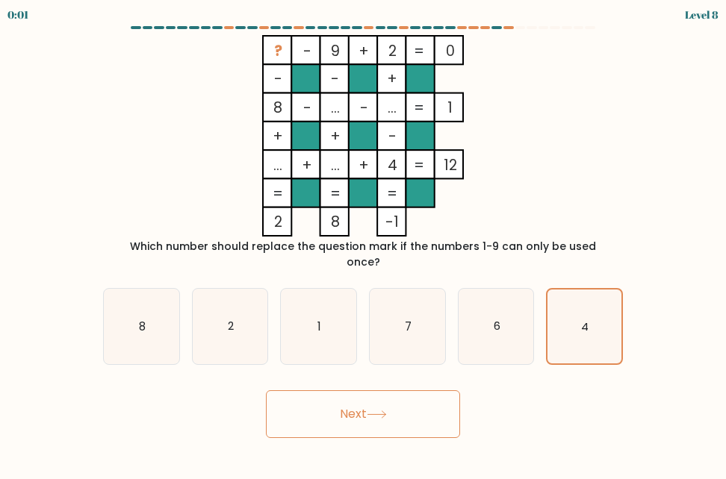
click at [441, 405] on button "Next" at bounding box center [363, 415] width 194 height 48
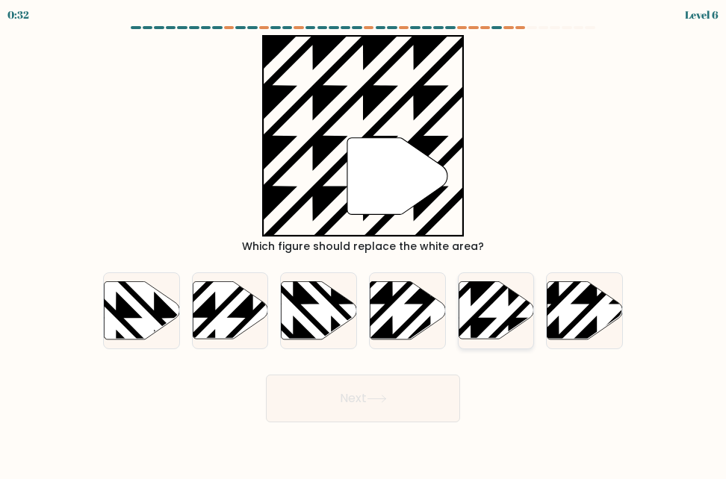
click at [493, 301] on icon at bounding box center [470, 281] width 152 height 152
click at [364, 243] on input "e." at bounding box center [363, 242] width 1 height 4
radio input "true"
click at [381, 411] on button "Next" at bounding box center [363, 399] width 194 height 48
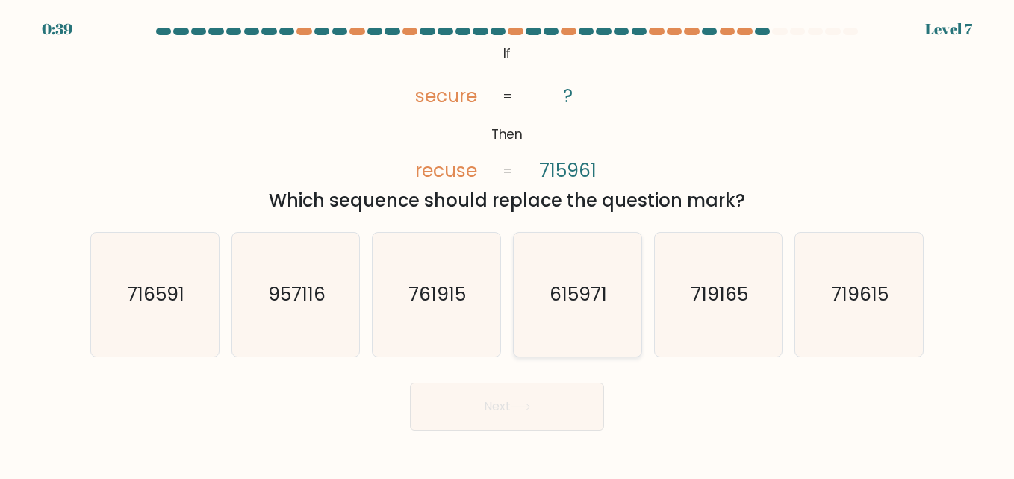
click at [595, 295] on text "615971" at bounding box center [579, 295] width 58 height 26
click at [508, 243] on input "d. 615971" at bounding box center [507, 242] width 1 height 4
radio input "true"
click at [518, 414] on button "Next" at bounding box center [507, 407] width 194 height 48
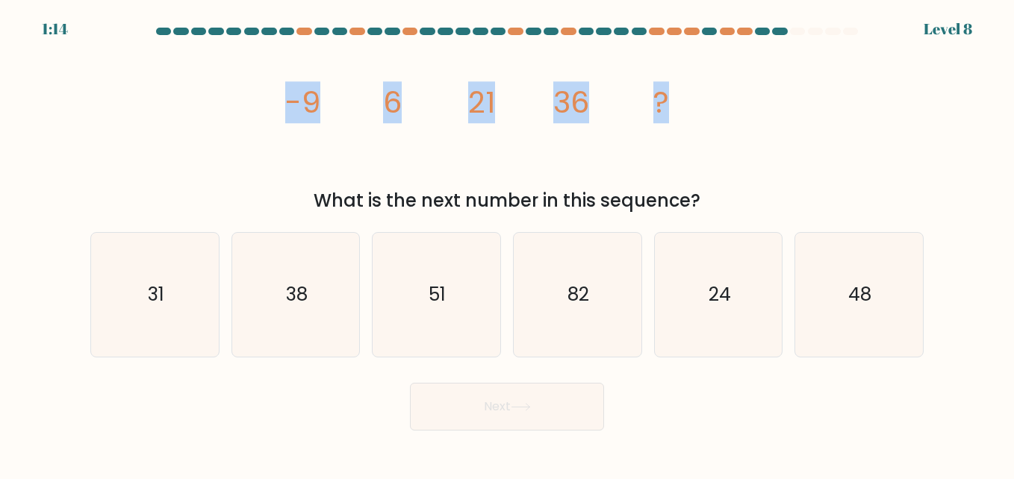
drag, startPoint x: 729, startPoint y: 112, endPoint x: 241, endPoint y: 168, distance: 490.9
click at [241, 168] on div "image/svg+xml -9 6 21 36 ? What is the next number in this sequence?" at bounding box center [506, 127] width 851 height 173
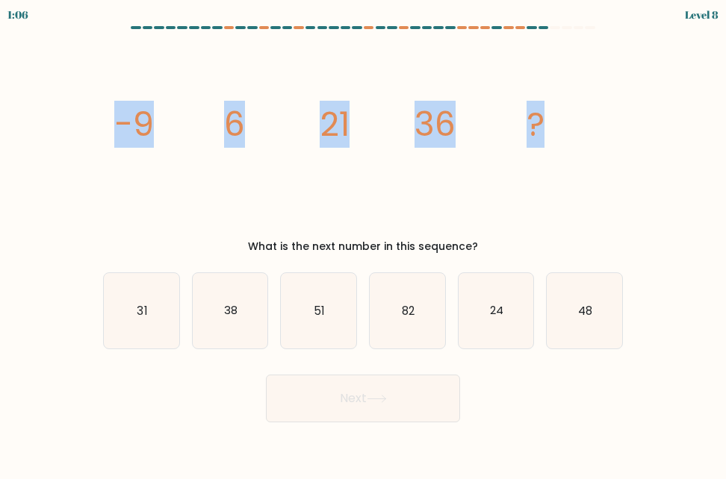
click at [591, 126] on icon "image/svg+xml -9 6 21 36 ?" at bounding box center [363, 136] width 502 height 202
drag, startPoint x: 591, startPoint y: 126, endPoint x: 80, endPoint y: 102, distance: 511.4
click at [80, 102] on form at bounding box center [363, 224] width 726 height 397
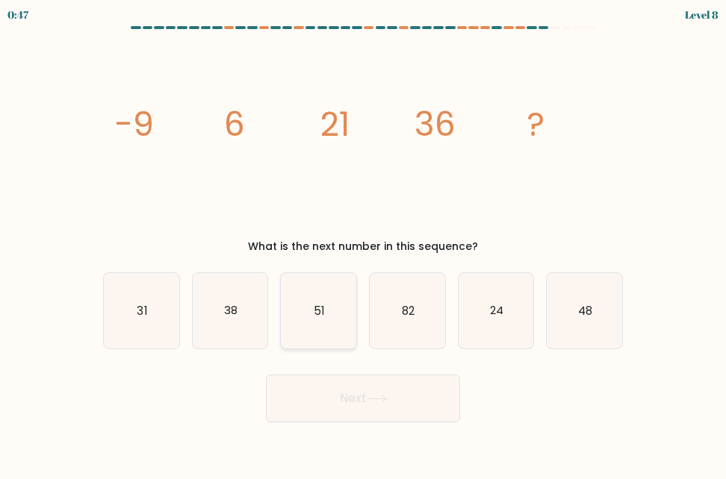
click at [296, 325] on icon "51" at bounding box center [318, 310] width 75 height 75
click at [363, 243] on input "c. 51" at bounding box center [363, 242] width 1 height 4
radio input "true"
click at [342, 390] on button "Next" at bounding box center [363, 399] width 194 height 48
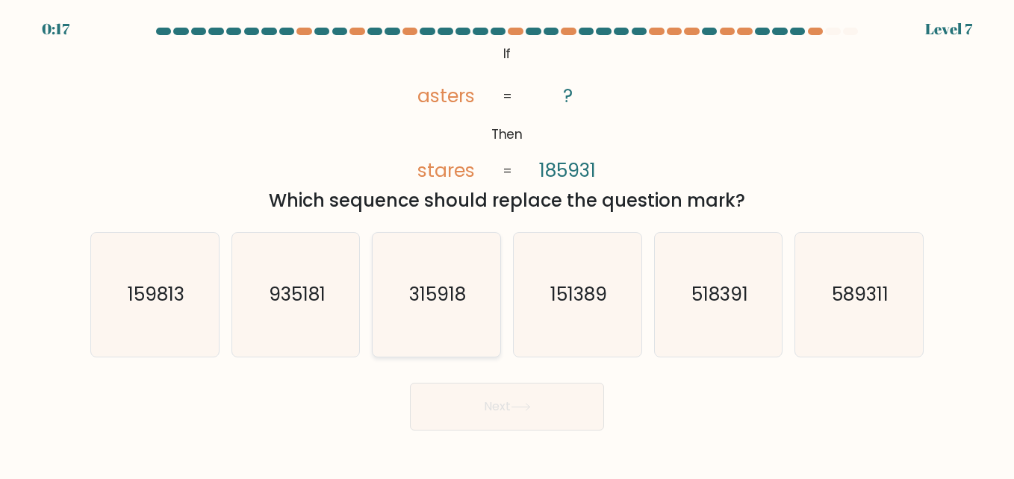
click at [420, 302] on text "315918" at bounding box center [437, 295] width 57 height 26
click at [507, 243] on input "c. 315918" at bounding box center [507, 242] width 1 height 4
radio input "true"
click at [485, 370] on form "If ?" at bounding box center [507, 229] width 1014 height 403
click at [497, 417] on button "Next" at bounding box center [507, 407] width 194 height 48
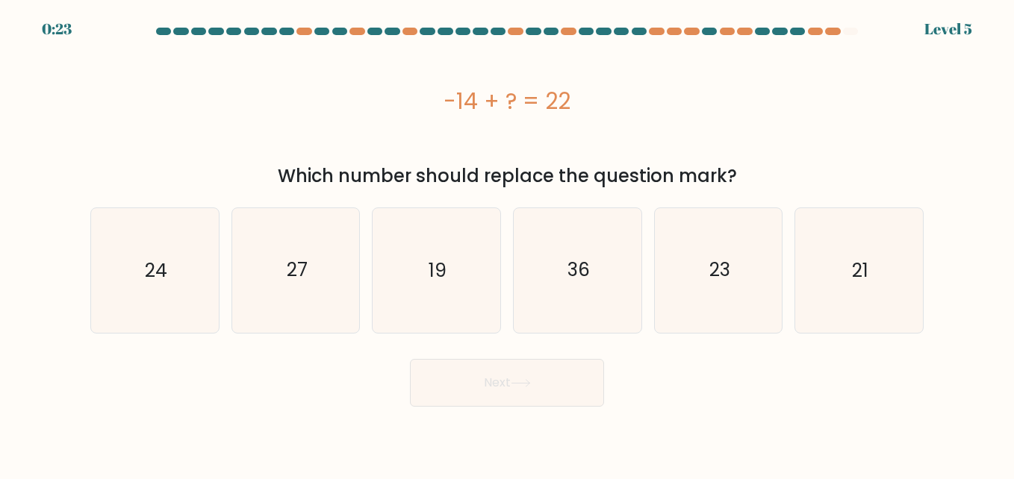
drag, startPoint x: 612, startPoint y: 82, endPoint x: 445, endPoint y: 95, distance: 167.0
click at [445, 95] on div "-14 + ? = 22" at bounding box center [506, 100] width 833 height 119
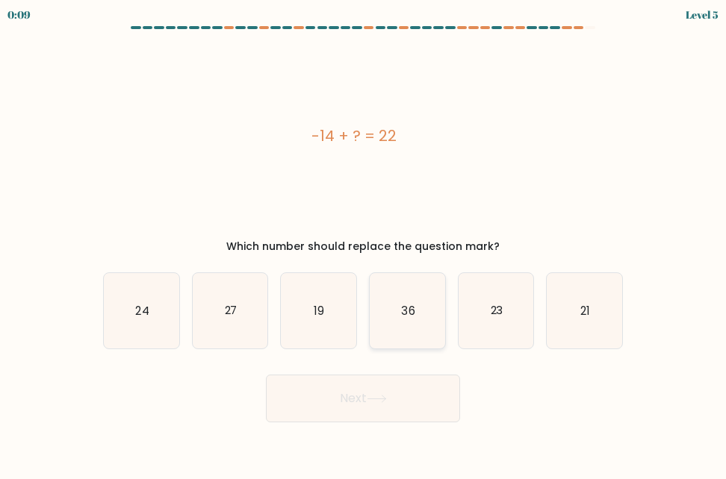
click at [421, 309] on icon "36" at bounding box center [407, 310] width 75 height 75
click at [364, 243] on input "d. 36" at bounding box center [363, 242] width 1 height 4
radio input "true"
click at [402, 394] on button "Next" at bounding box center [363, 399] width 194 height 48
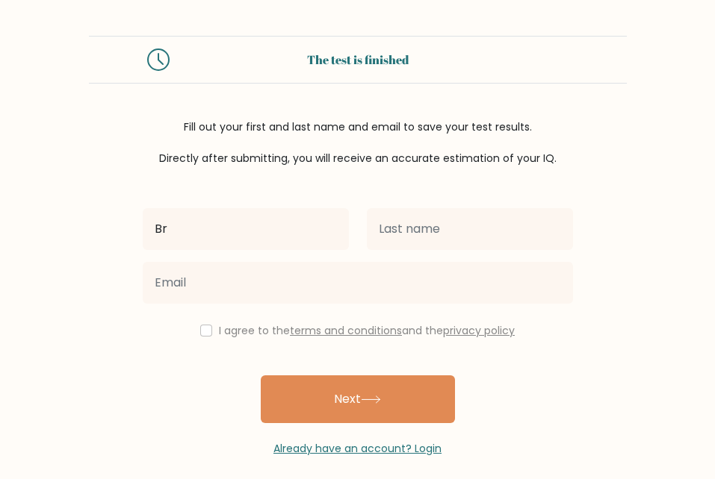
type input "[PERSON_NAME]"
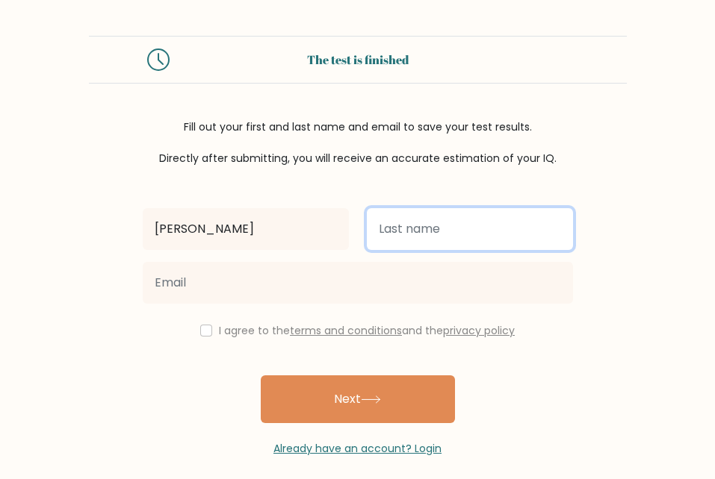
click at [396, 243] on input "text" at bounding box center [470, 229] width 206 height 42
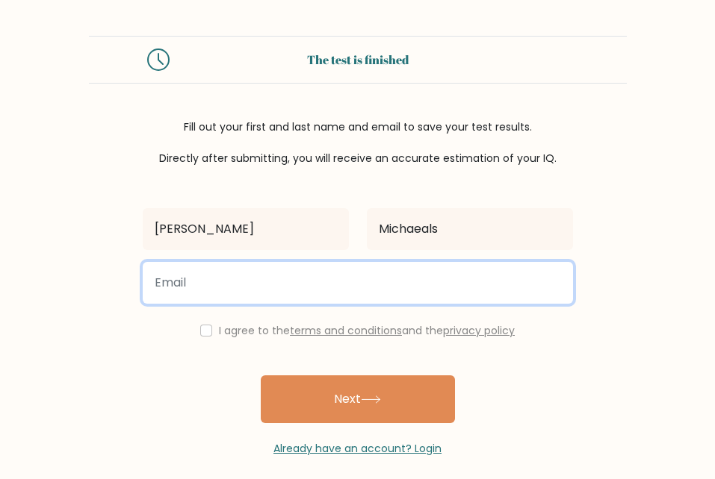
drag, startPoint x: 349, startPoint y: 276, endPoint x: 432, endPoint y: 234, distance: 92.8
click at [432, 234] on div "[PERSON_NAME] I agree to the terms and conditions and the privacy policy Next A…" at bounding box center [358, 312] width 448 height 291
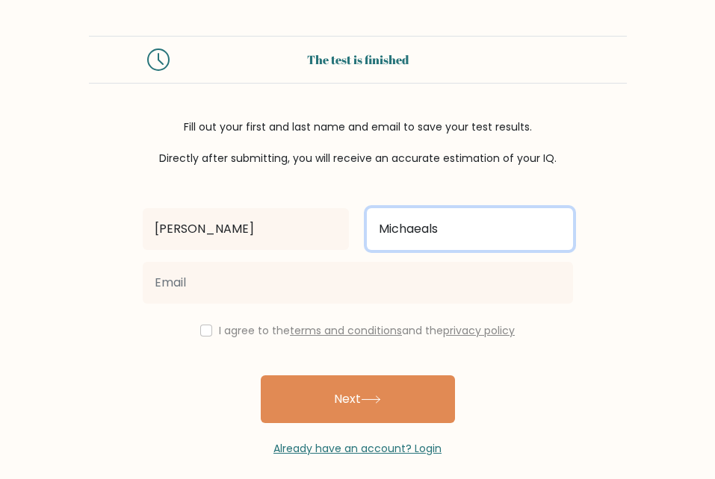
click at [432, 234] on input "Michaeals" at bounding box center [470, 229] width 206 height 42
click at [427, 232] on input "Michaeals" at bounding box center [470, 229] width 206 height 42
type input "[PERSON_NAME]"
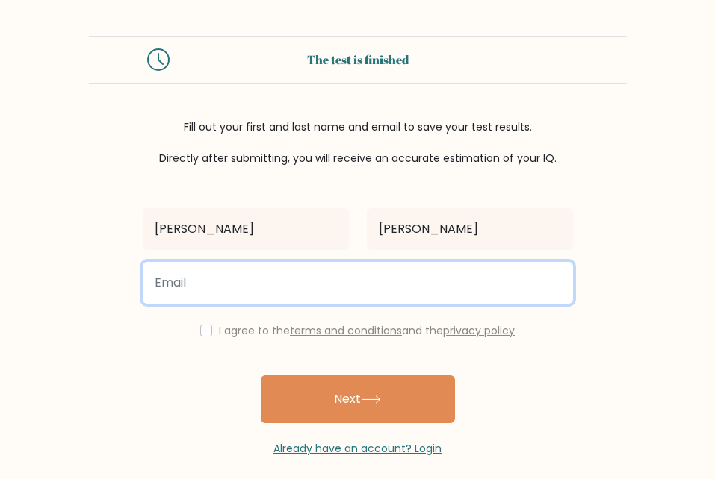
click at [357, 287] on input "email" at bounding box center [358, 283] width 430 height 42
type input "brianmwanthi5@gmail.com"
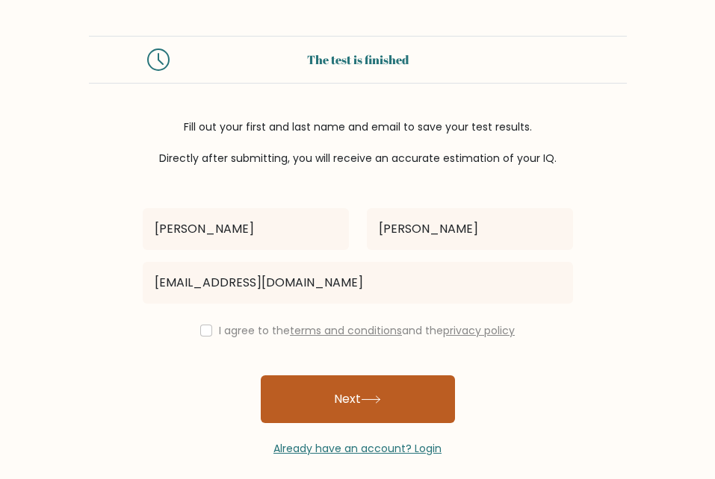
click at [326, 393] on button "Next" at bounding box center [358, 400] width 194 height 48
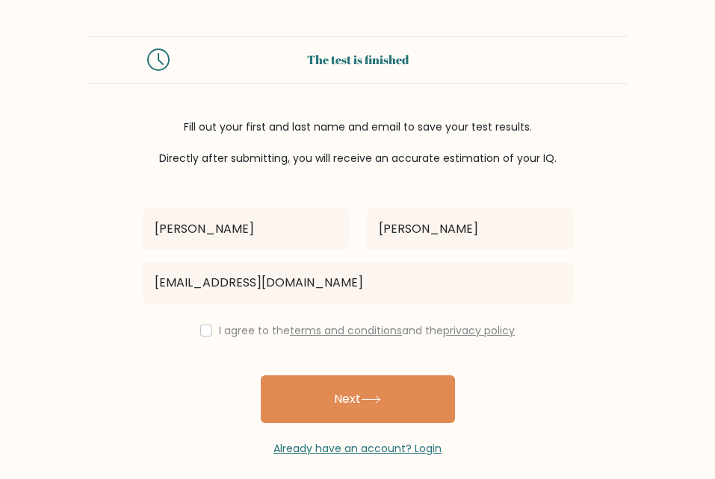
click at [208, 324] on div "I agree to the terms and conditions and the privacy policy" at bounding box center [358, 331] width 448 height 18
click at [209, 338] on div "I agree to the terms and conditions and the privacy policy" at bounding box center [358, 331] width 448 height 18
click at [204, 334] on div "I agree to the terms and conditions and the privacy policy" at bounding box center [358, 331] width 448 height 18
click at [204, 334] on input "checkbox" at bounding box center [206, 331] width 12 height 12
checkbox input "true"
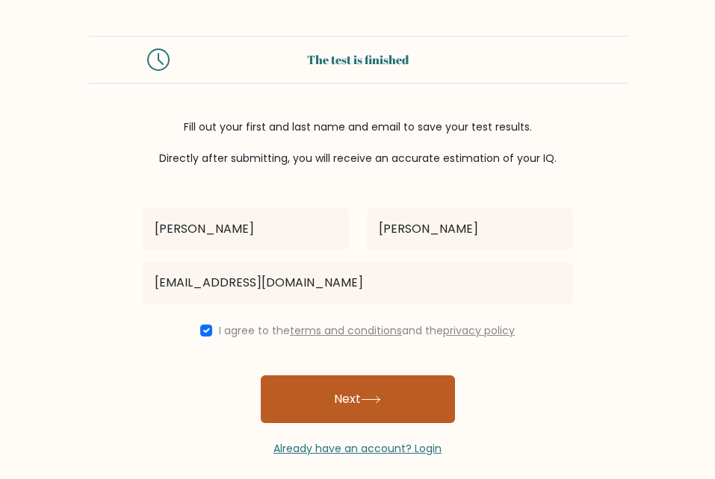
click at [281, 389] on button "Next" at bounding box center [358, 400] width 194 height 48
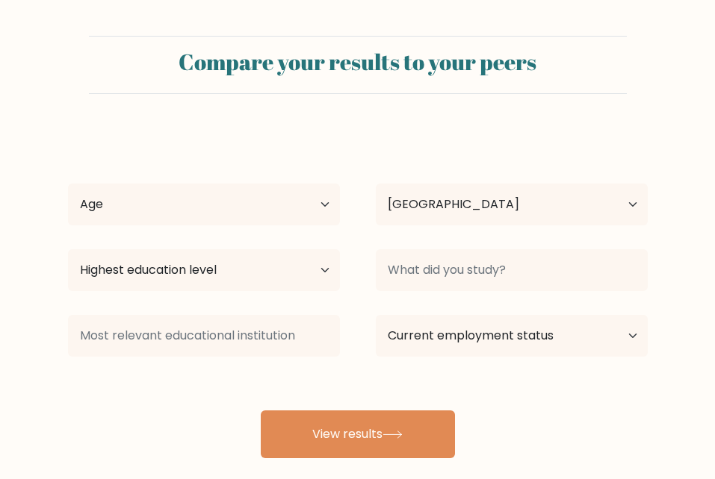
select select "KE"
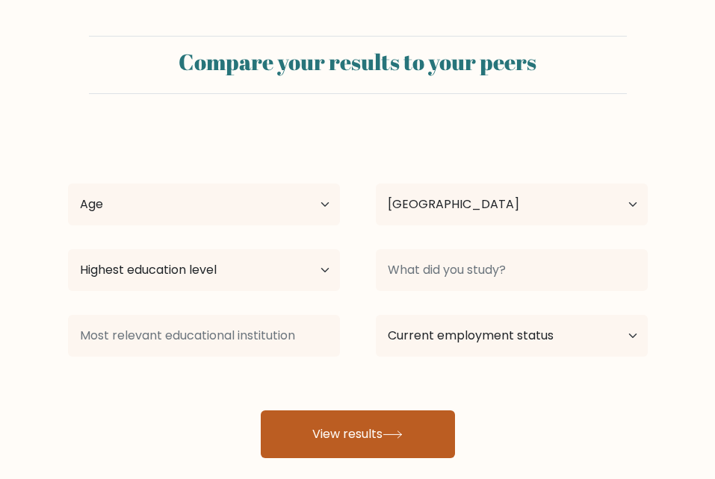
click at [322, 452] on button "View results" at bounding box center [358, 435] width 194 height 48
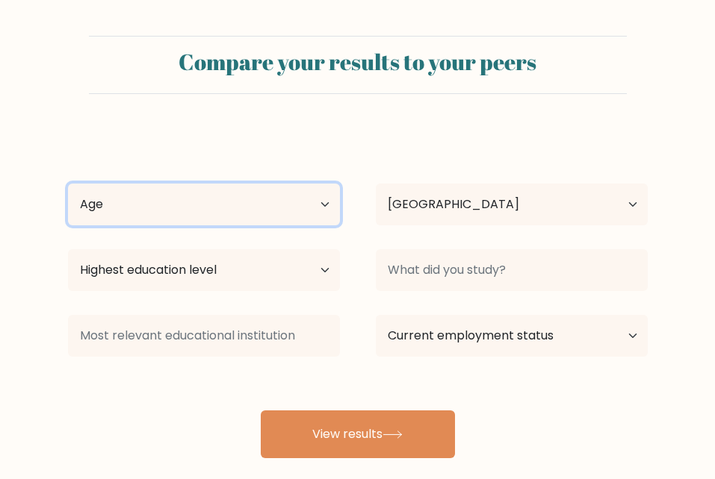
click at [237, 220] on select "Age Under [DEMOGRAPHIC_DATA] [DEMOGRAPHIC_DATA] [DEMOGRAPHIC_DATA] [DEMOGRAPHIC…" at bounding box center [204, 205] width 272 height 42
select select "18_24"
click at [68, 184] on select "Age Under [DEMOGRAPHIC_DATA] [DEMOGRAPHIC_DATA] [DEMOGRAPHIC_DATA] [DEMOGRAPHIC…" at bounding box center [204, 205] width 272 height 42
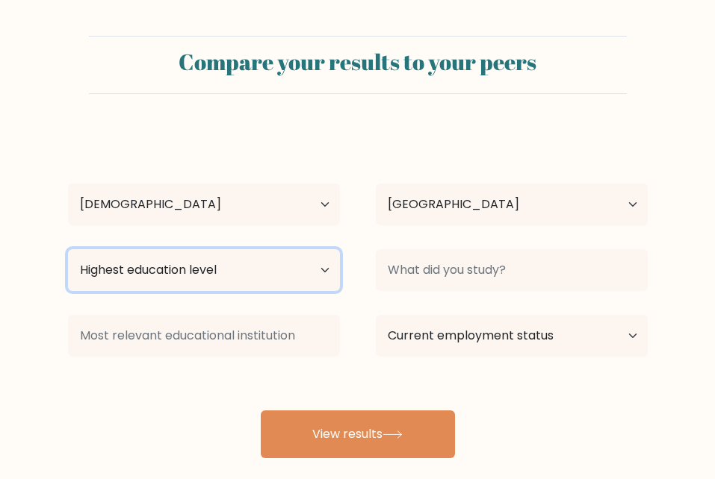
click at [243, 271] on select "Highest education level No schooling Primary Lower Secondary Upper Secondary Oc…" at bounding box center [204, 270] width 272 height 42
select select "upper_secondary"
click at [68, 249] on select "Highest education level No schooling Primary Lower Secondary Upper Secondary Oc…" at bounding box center [204, 270] width 272 height 42
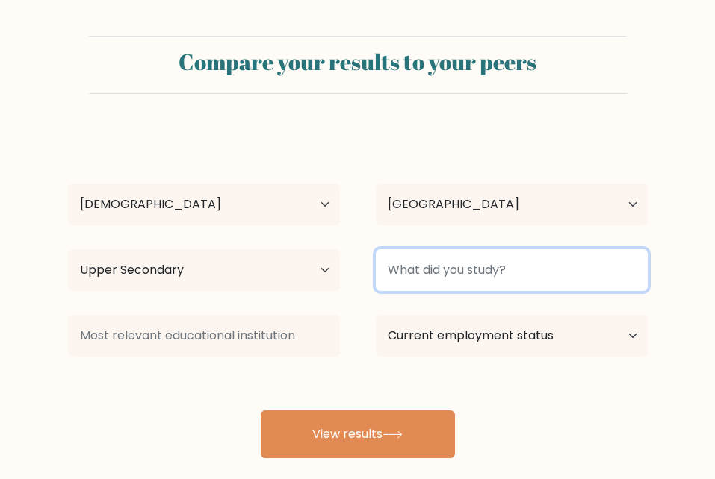
click at [485, 273] on input at bounding box center [512, 270] width 272 height 42
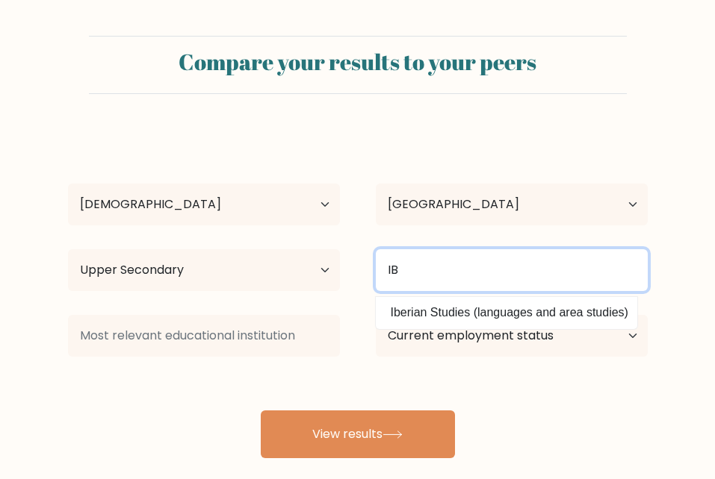
type input "I"
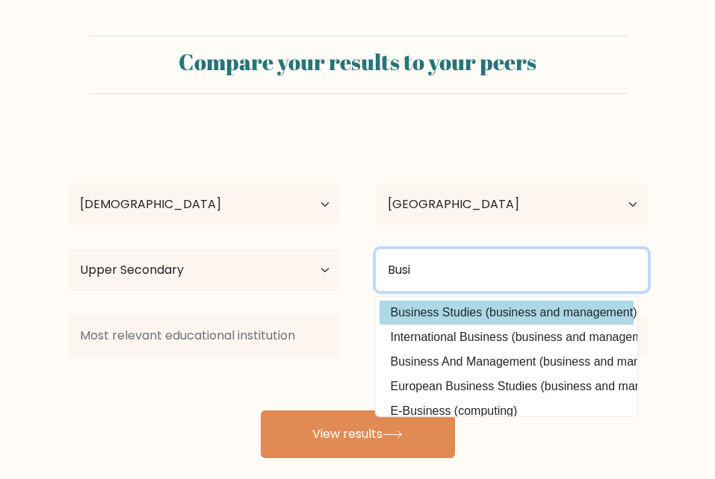
type input "Busi"
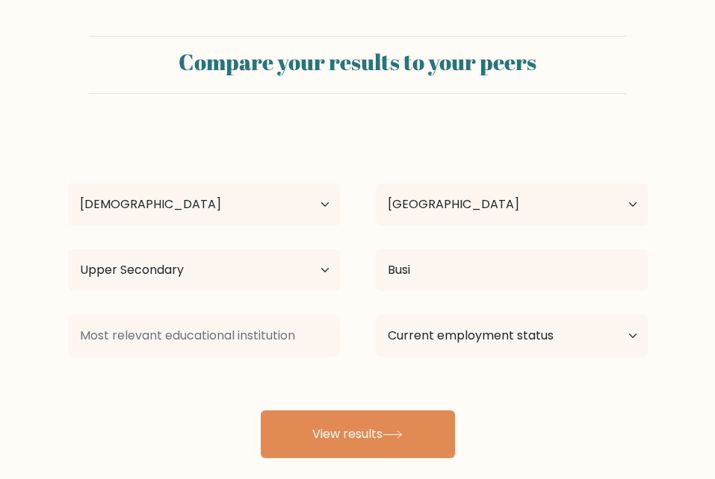
click at [414, 306] on div "Brian Michaels Age Under 18 years old 18-24 years old 25-34 years old 35-44 yea…" at bounding box center [357, 294] width 597 height 329
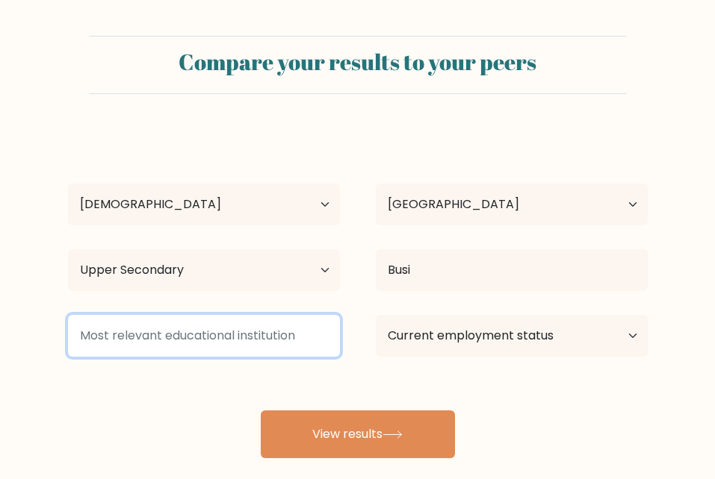
click at [279, 335] on input at bounding box center [204, 336] width 272 height 42
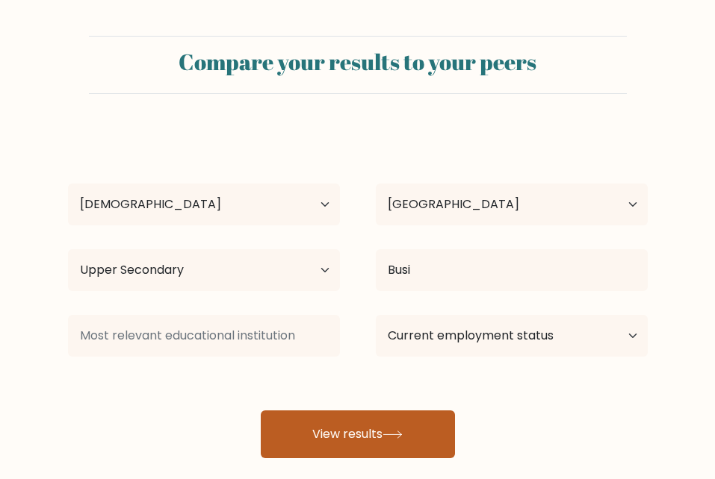
click at [336, 430] on button "View results" at bounding box center [358, 435] width 194 height 48
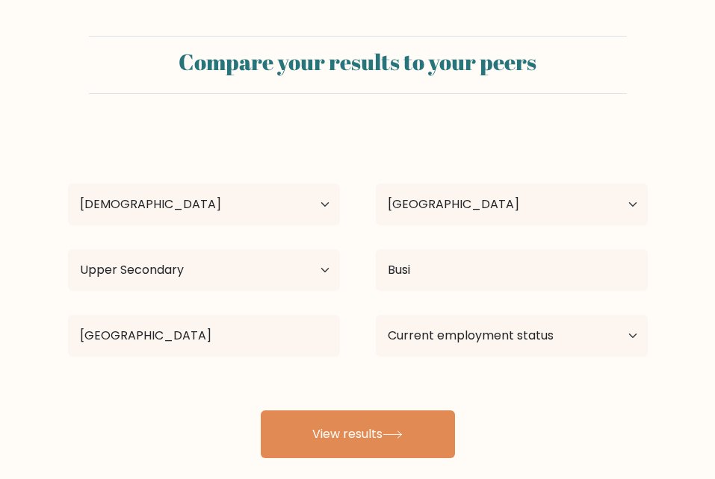
click at [202, 381] on div "Brian Michaels Age Under 18 years old 18-24 years old 25-34 years old 35-44 yea…" at bounding box center [357, 294] width 597 height 329
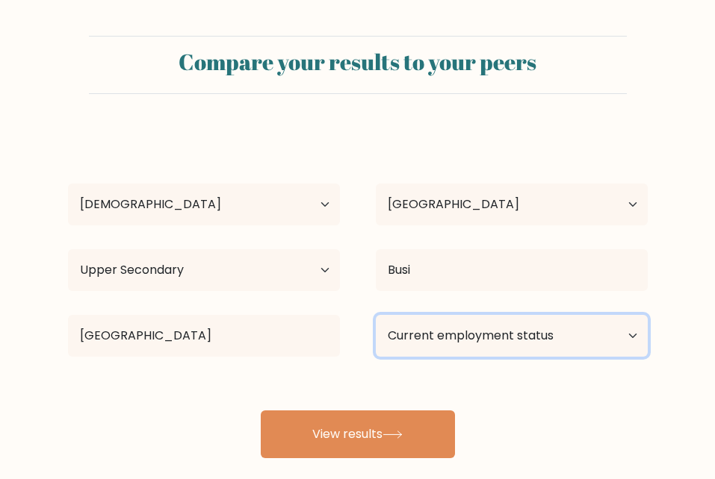
click at [416, 338] on select "Current employment status Employed Student Retired Other / prefer not to answer" at bounding box center [512, 336] width 272 height 42
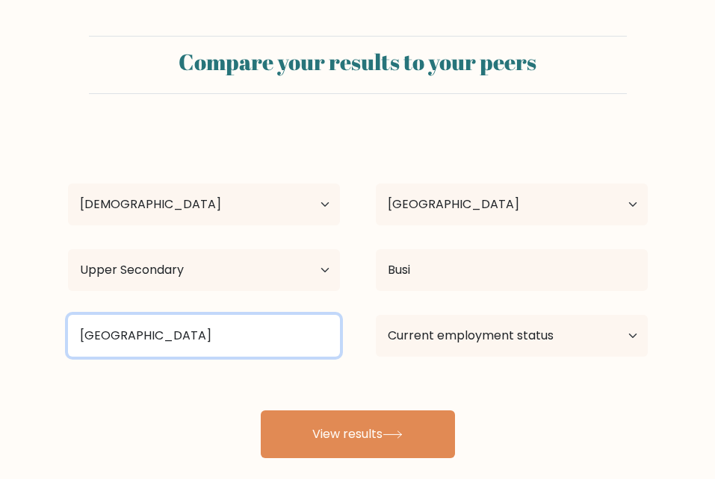
click at [237, 352] on input "University of Nair" at bounding box center [204, 336] width 272 height 42
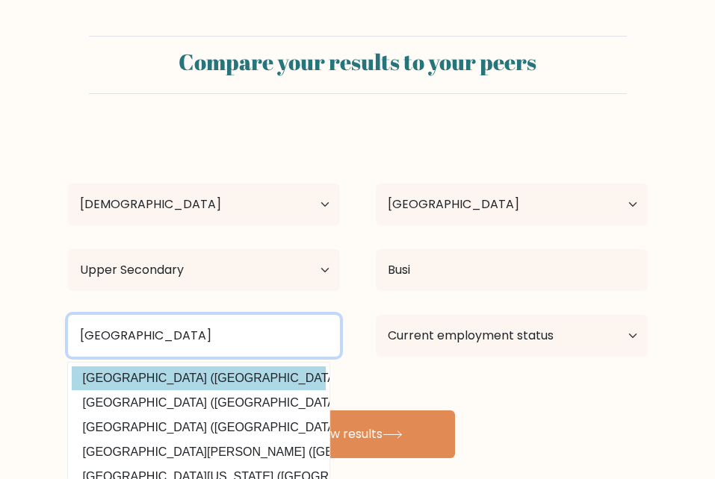
type input "University of Nairobi"
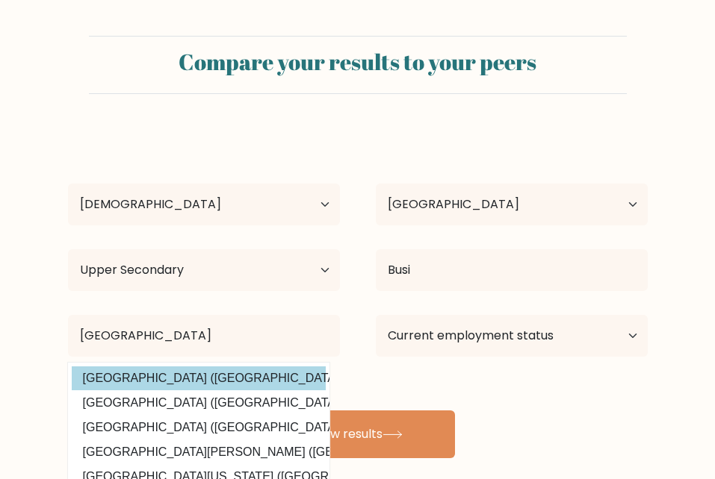
click at [223, 388] on div "Brian Michaels Age Under 18 years old 18-24 years old 25-34 years old 35-44 yea…" at bounding box center [357, 294] width 597 height 329
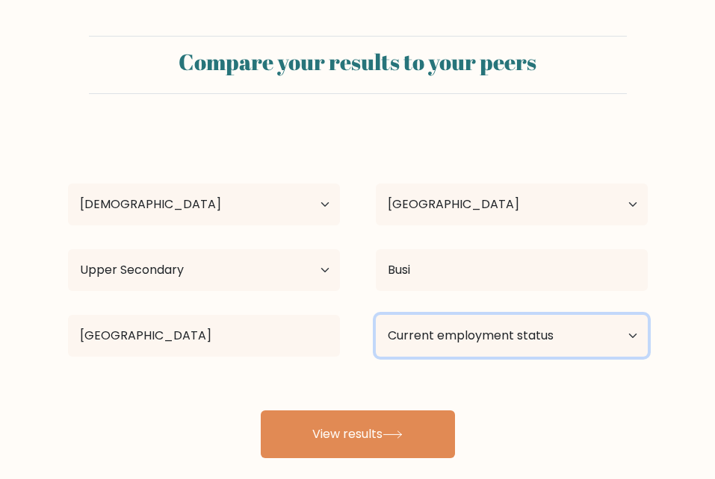
click at [414, 347] on select "Current employment status Employed Student Retired Other / prefer not to answer" at bounding box center [512, 336] width 272 height 42
click at [376, 315] on select "Current employment status Employed Student Retired Other / prefer not to answer" at bounding box center [512, 336] width 272 height 42
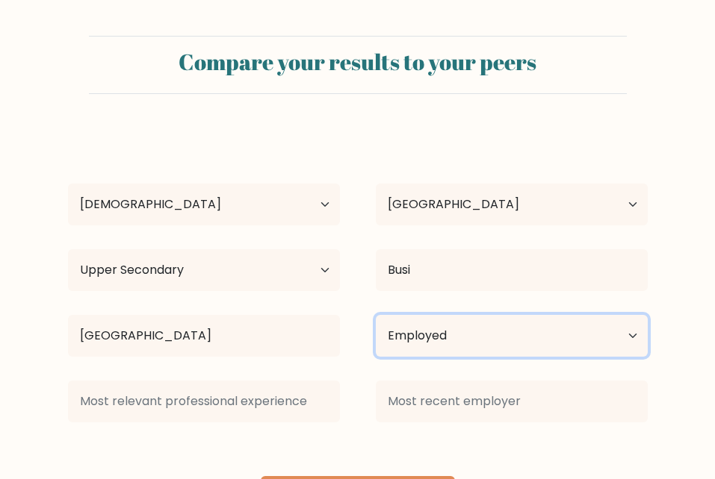
scroll to position [87, 0]
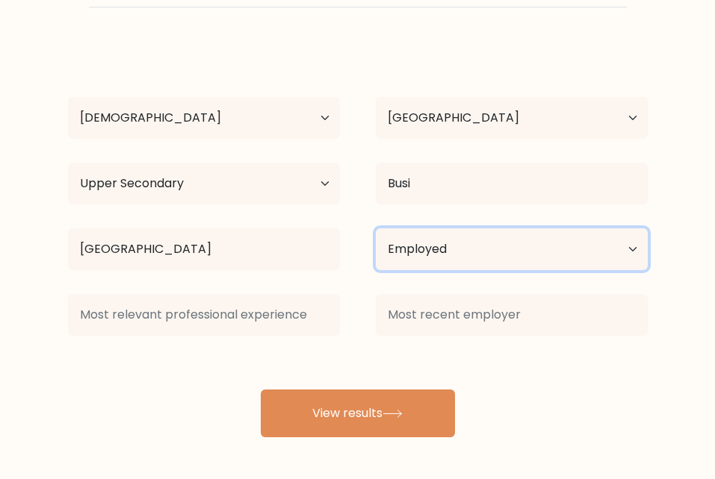
click at [525, 264] on select "Current employment status Employed Student Retired Other / prefer not to answer" at bounding box center [512, 250] width 272 height 42
select select "student"
click at [376, 229] on select "Current employment status Employed Student Retired Other / prefer not to answer" at bounding box center [512, 250] width 272 height 42
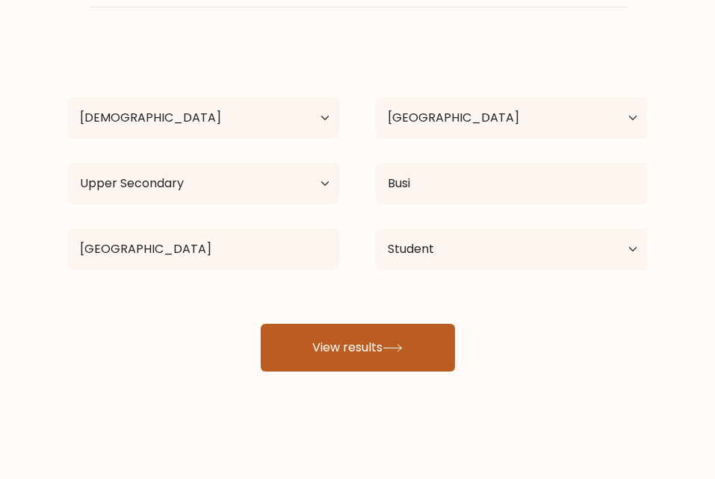
click at [390, 352] on icon at bounding box center [392, 348] width 20 height 8
